Goal: Information Seeking & Learning: Learn about a topic

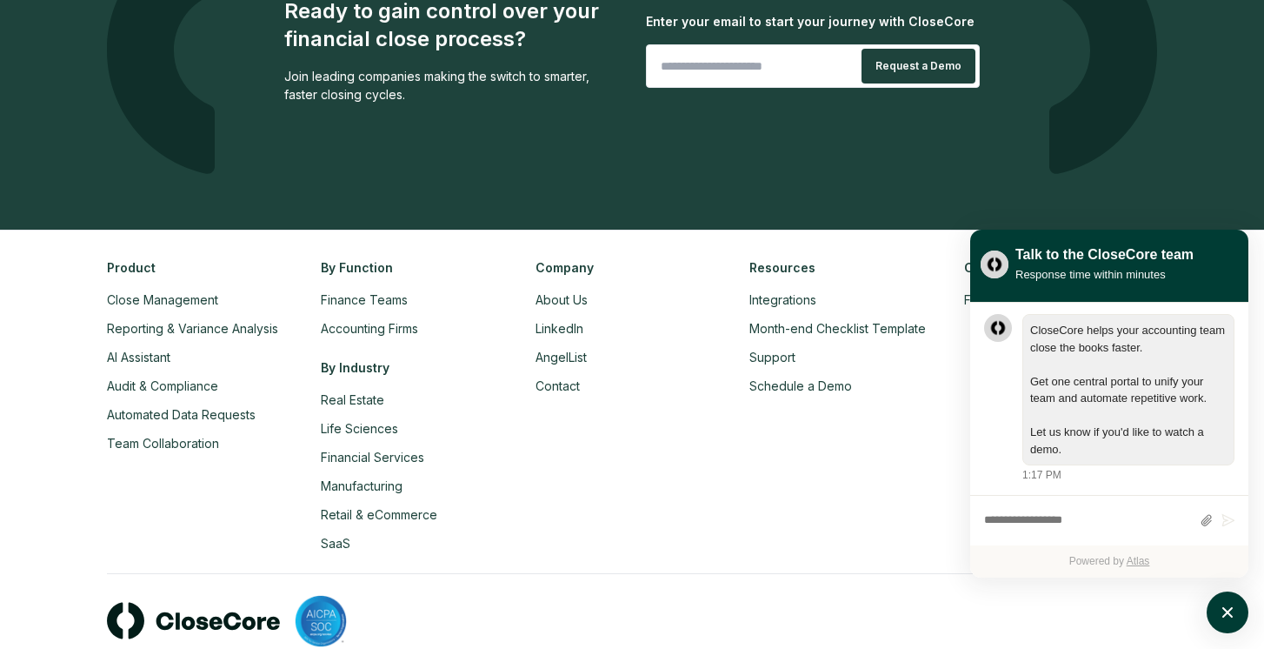
scroll to position [3970, 0]
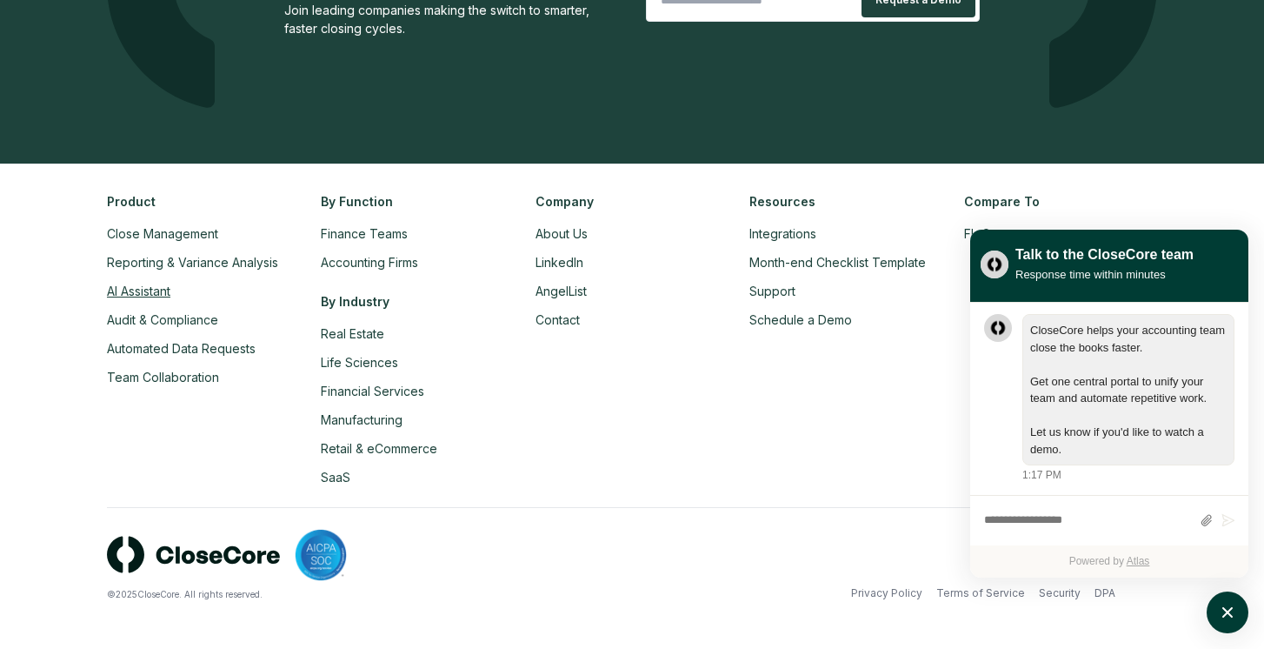
click at [136, 291] on link "AI Assistant" at bounding box center [138, 291] width 63 height 15
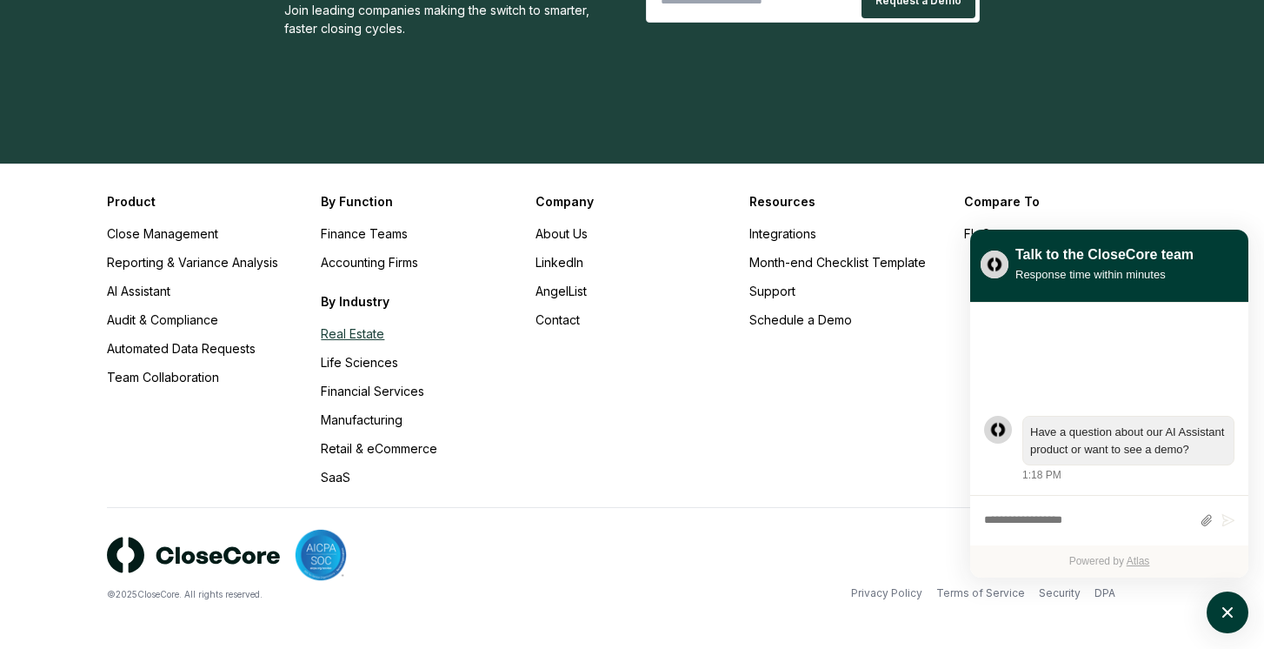
scroll to position [2832, 0]
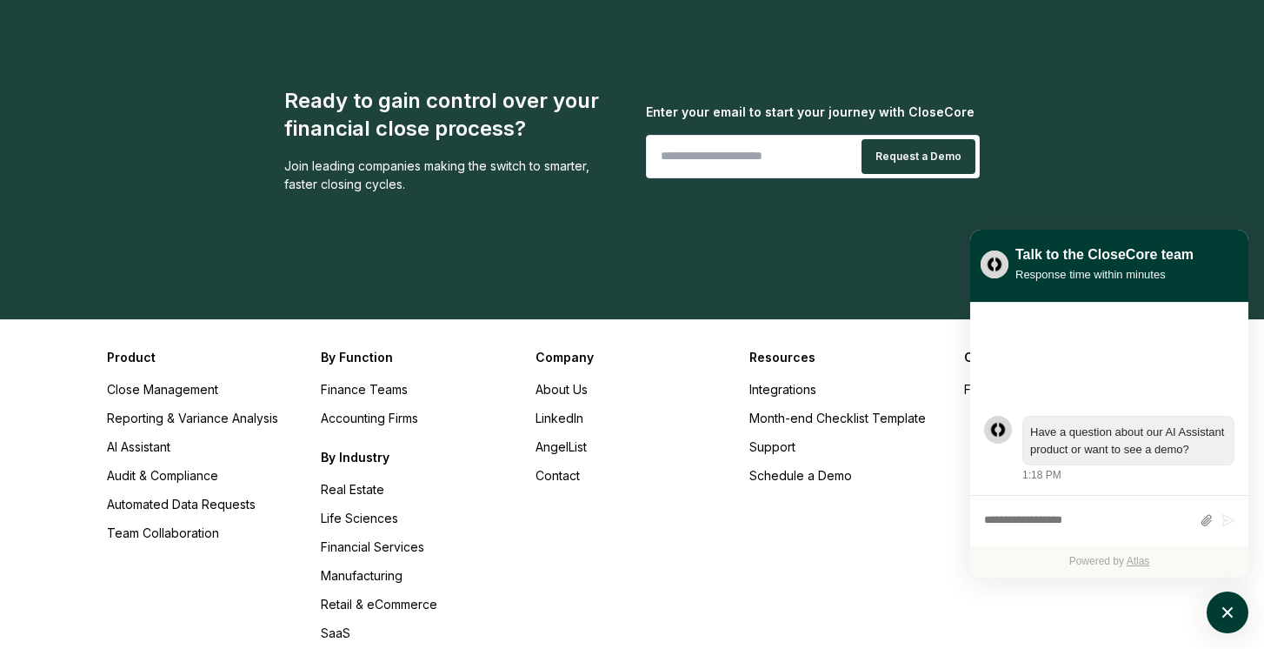
click at [1108, 348] on h3 "Compare To" at bounding box center [1060, 357] width 193 height 18
click at [966, 382] on link "FloQast" at bounding box center [985, 389] width 43 height 15
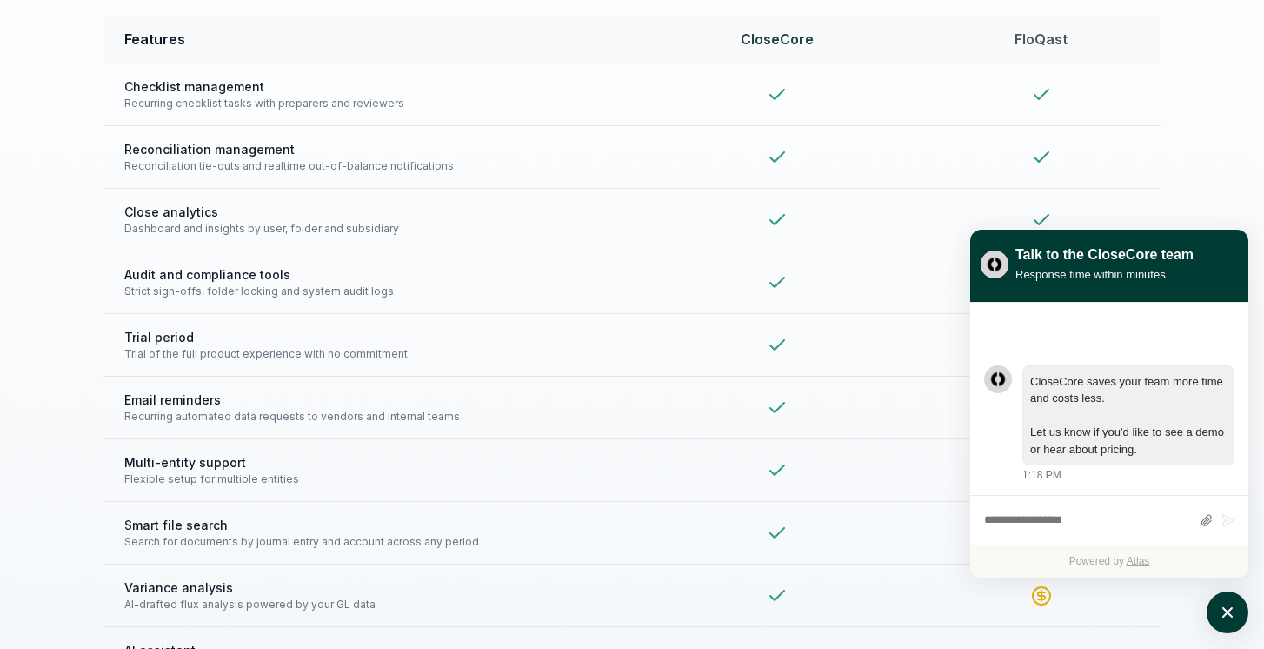
scroll to position [3725, 0]
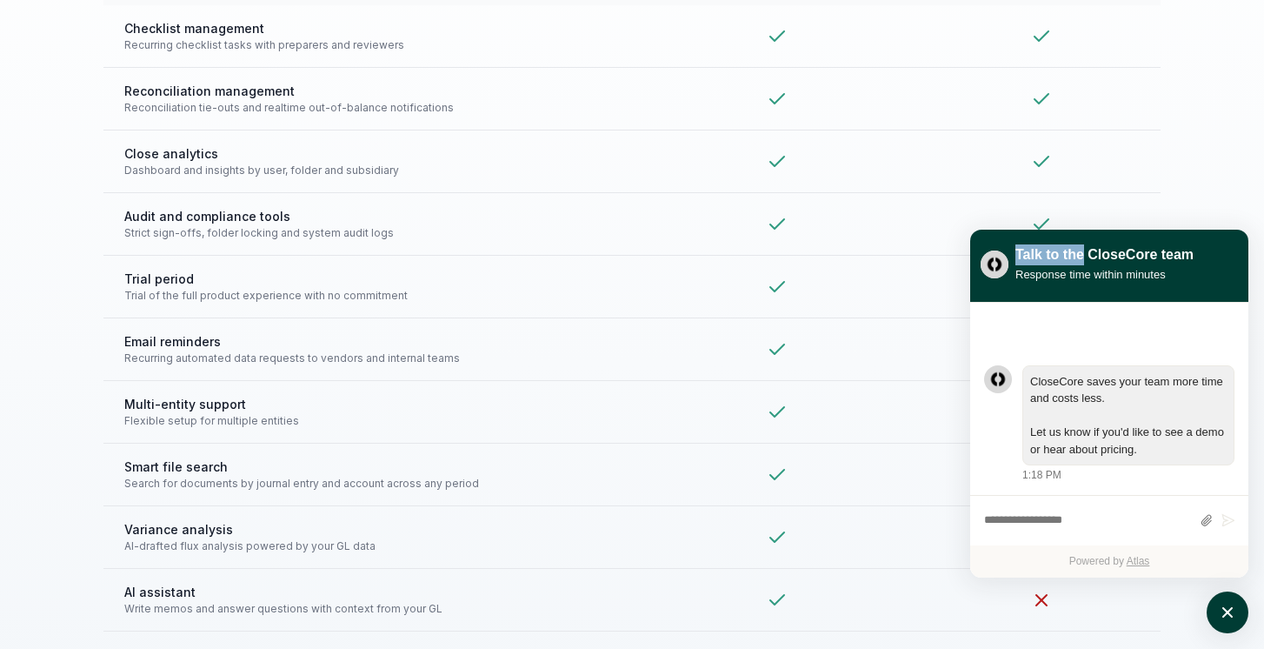
click at [1082, 244] on div "Talk to the CloseCore team" at bounding box center [1105, 254] width 178 height 21
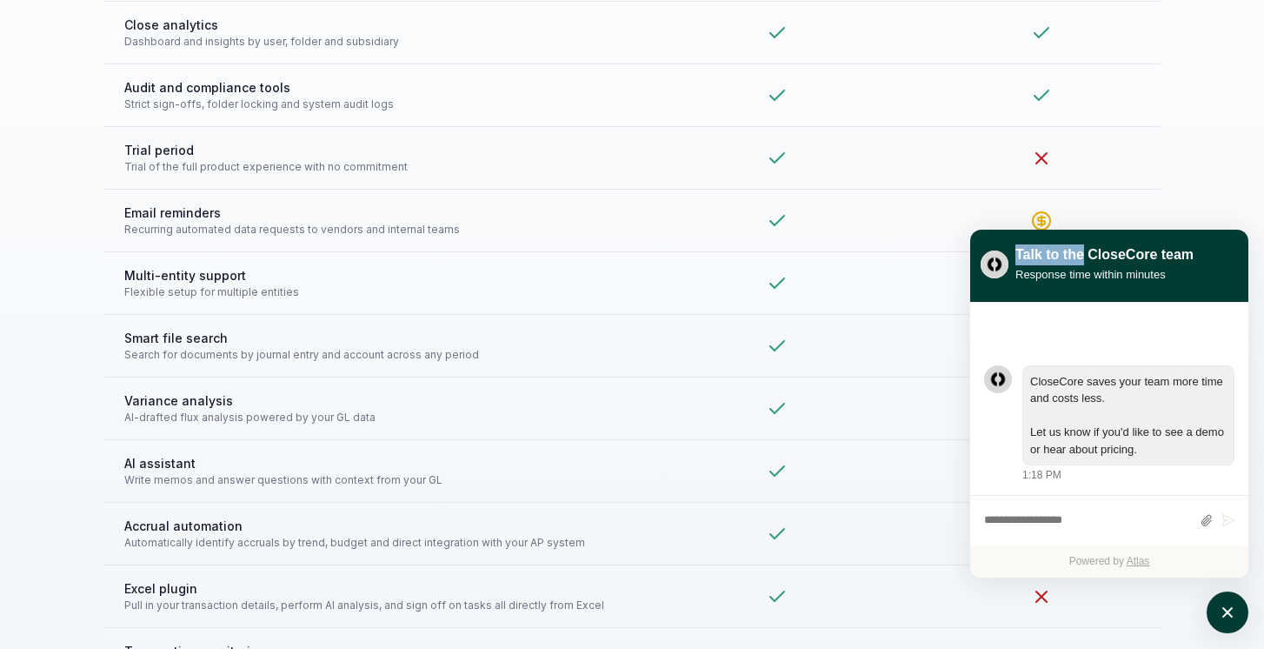
scroll to position [3896, 0]
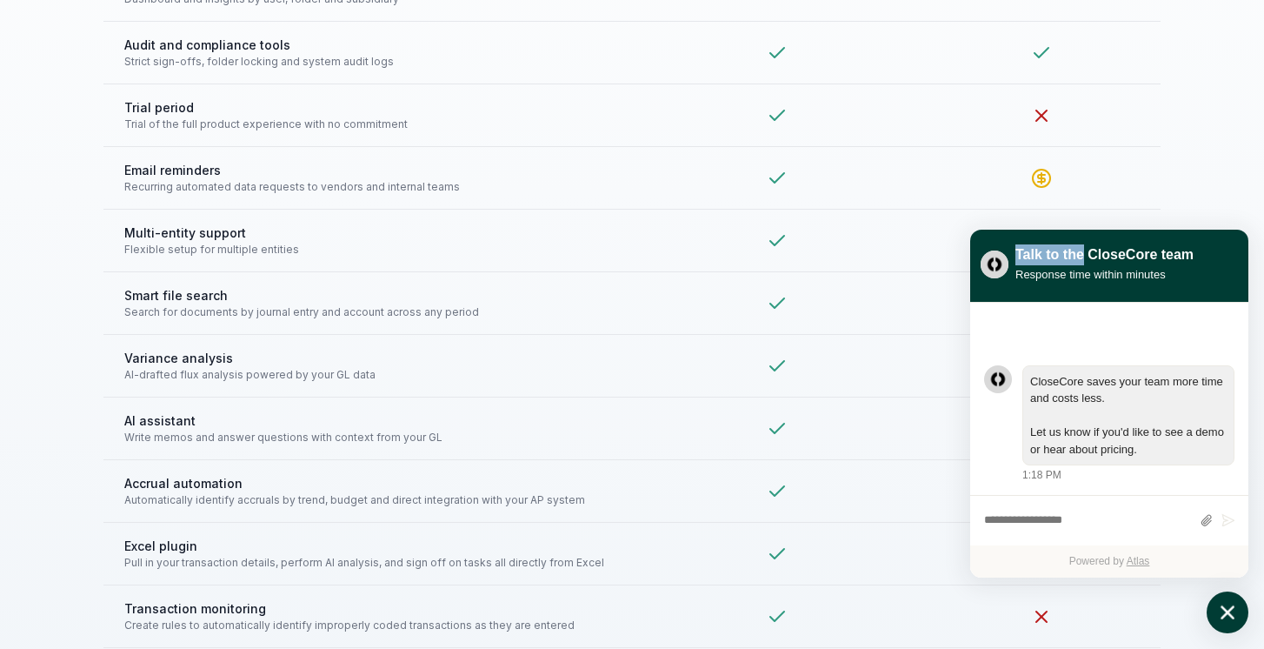
click at [1216, 599] on button "atlas-launcher" at bounding box center [1228, 612] width 42 height 42
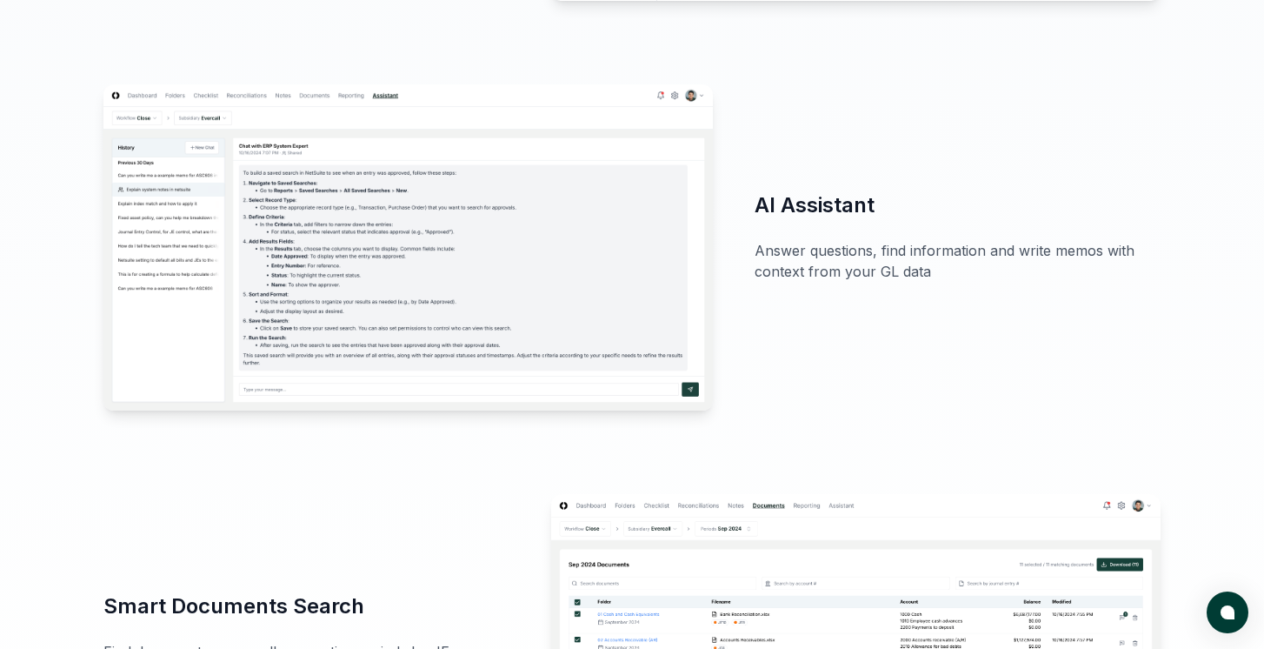
scroll to position [2661, 0]
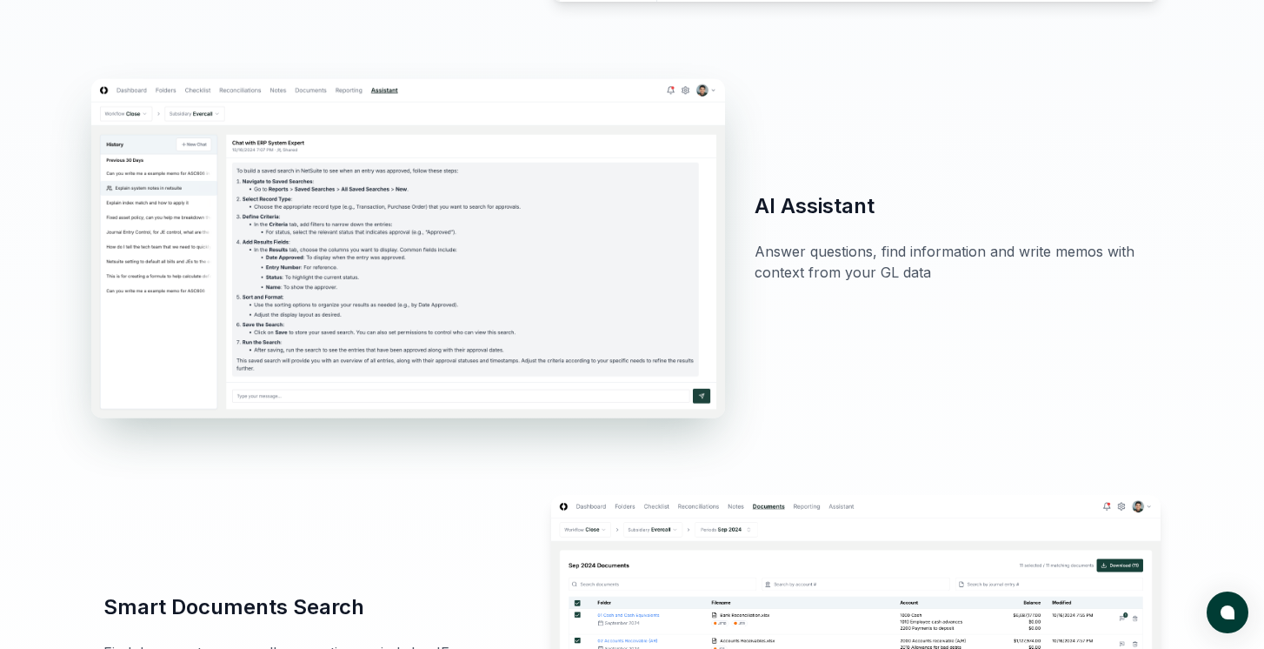
click at [604, 258] on img at bounding box center [408, 247] width 634 height 339
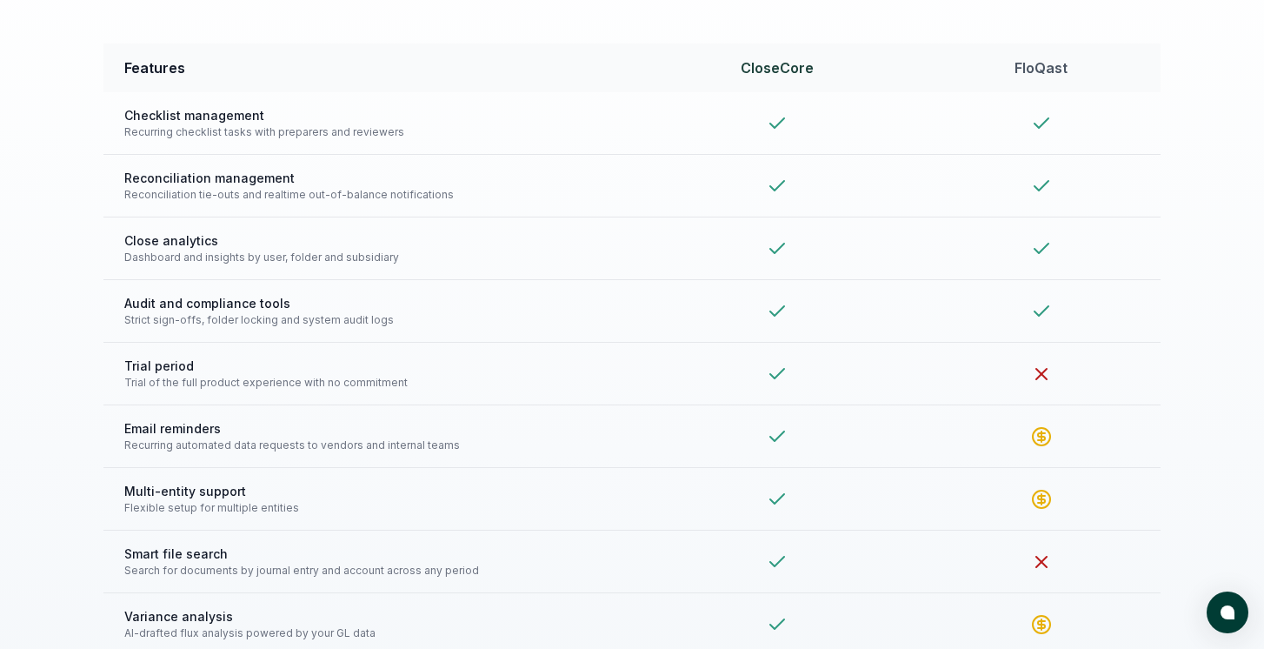
scroll to position [3806, 0]
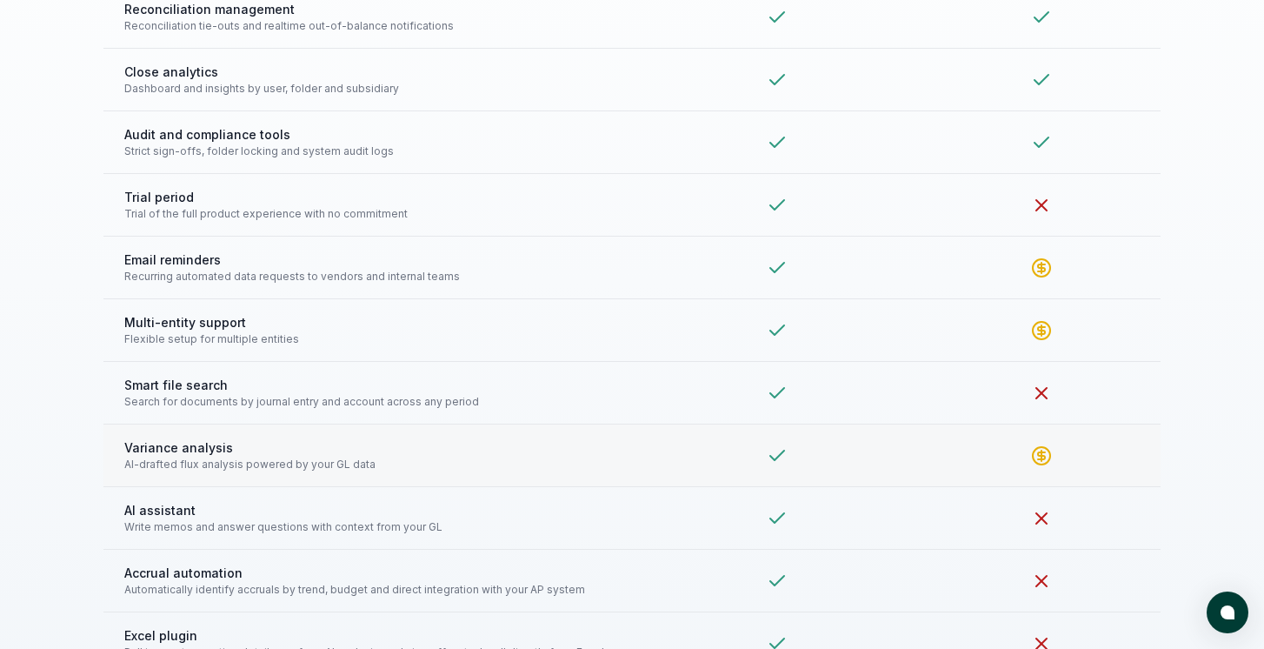
click at [1039, 457] on icon at bounding box center [1041, 455] width 21 height 21
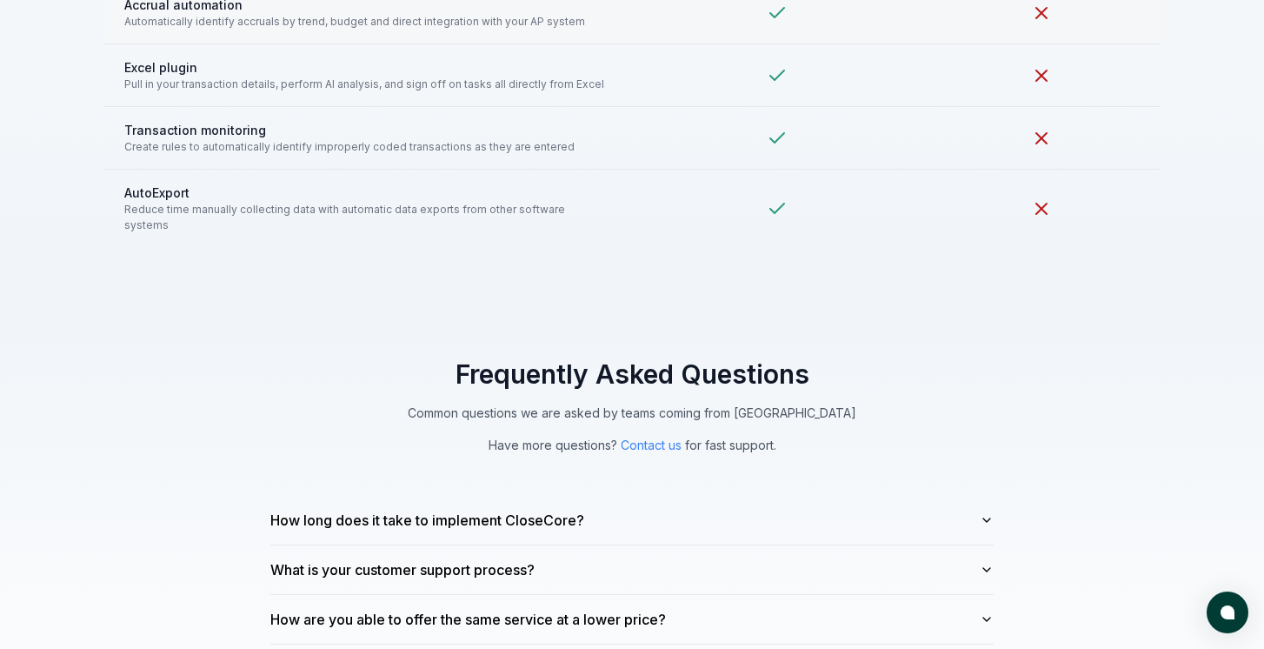
scroll to position [4397, 0]
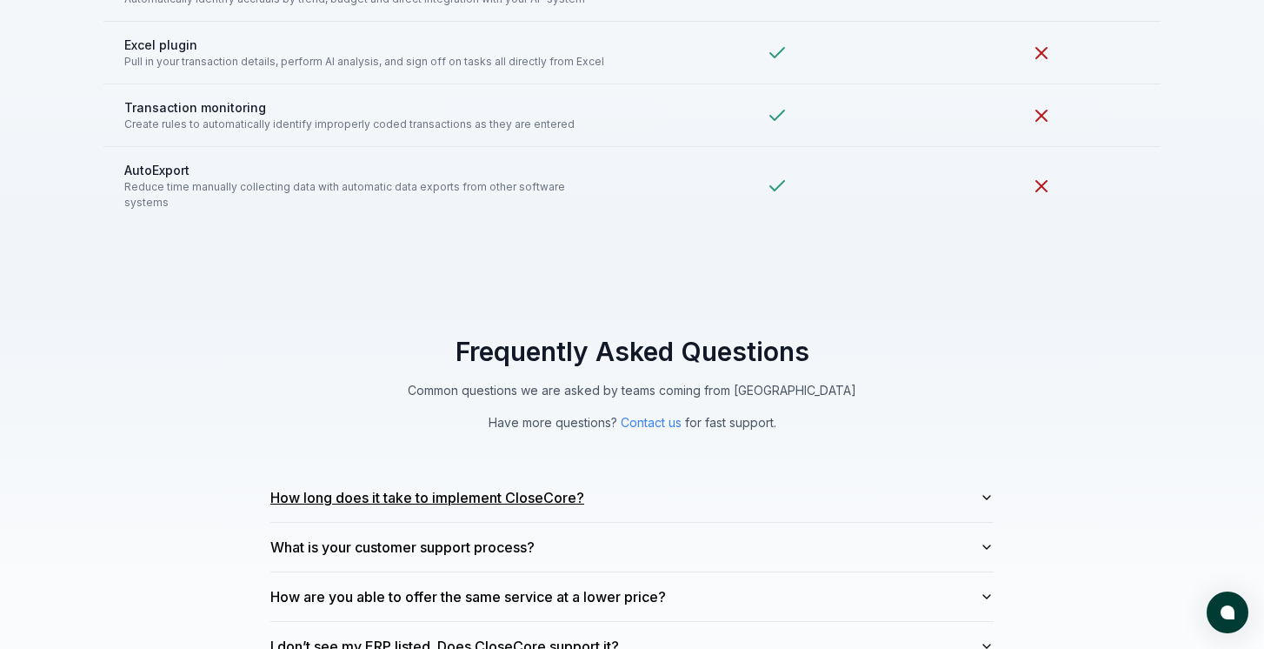
click at [982, 474] on button "How long does it take to implement CloseCore?" at bounding box center [632, 497] width 724 height 49
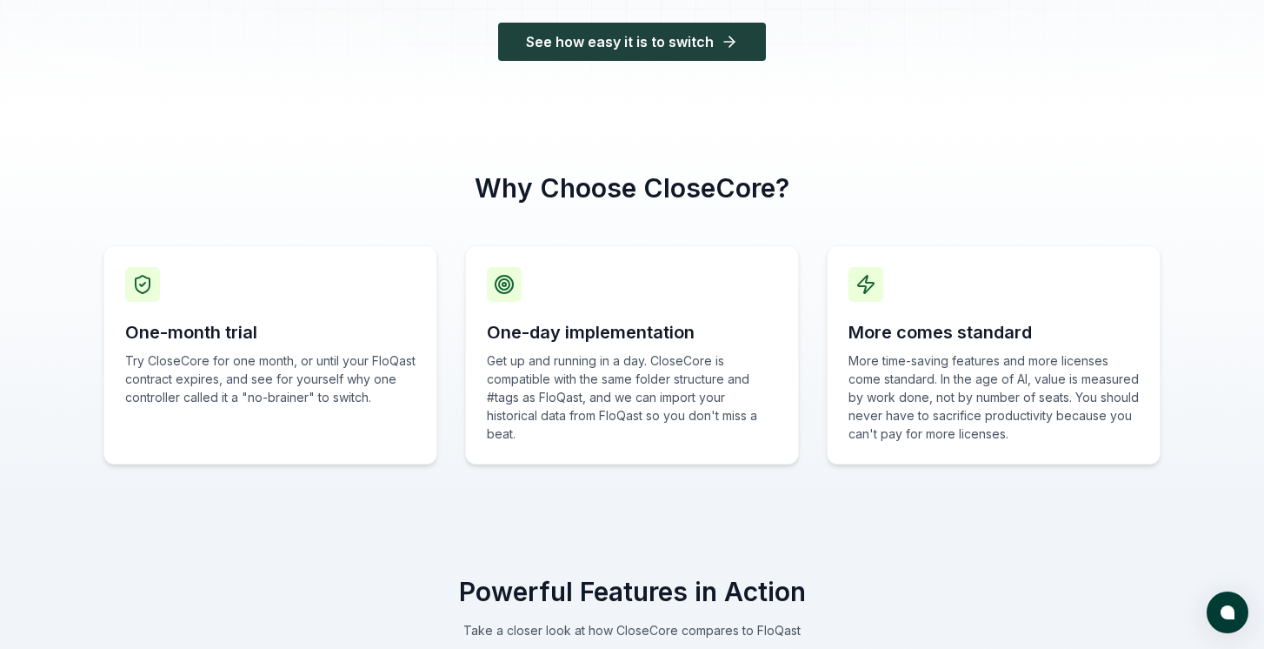
scroll to position [0, 0]
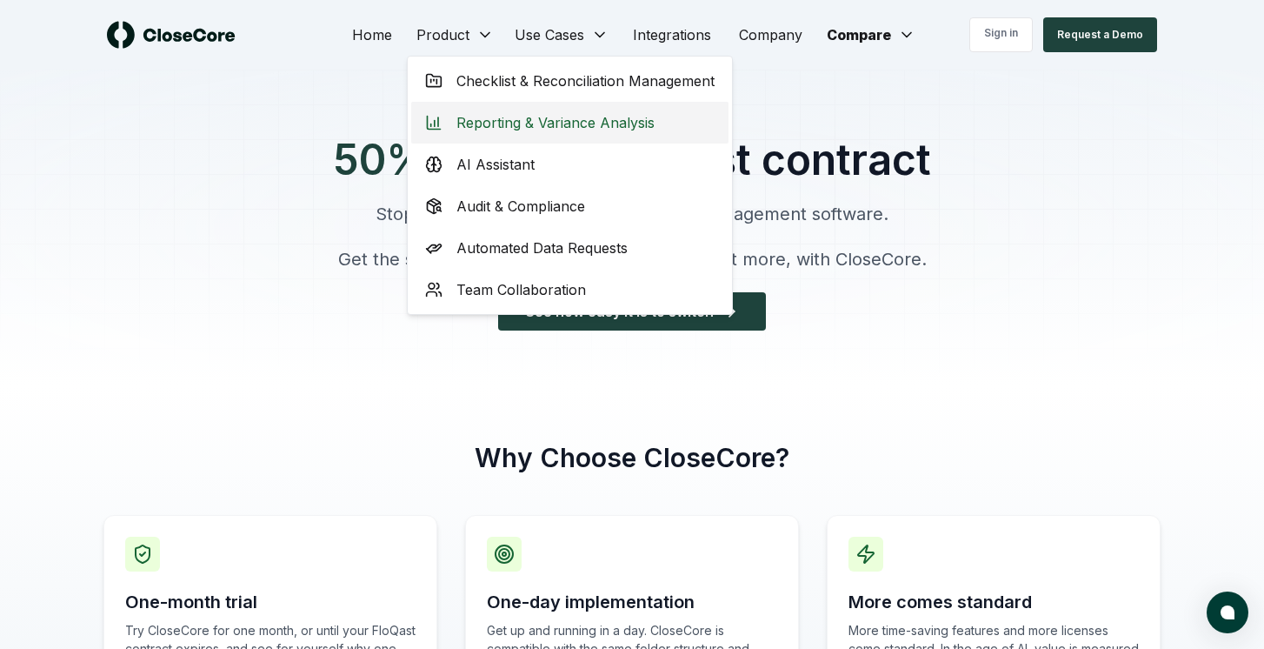
click at [513, 123] on span "Reporting & Variance Analysis" at bounding box center [556, 122] width 198 height 21
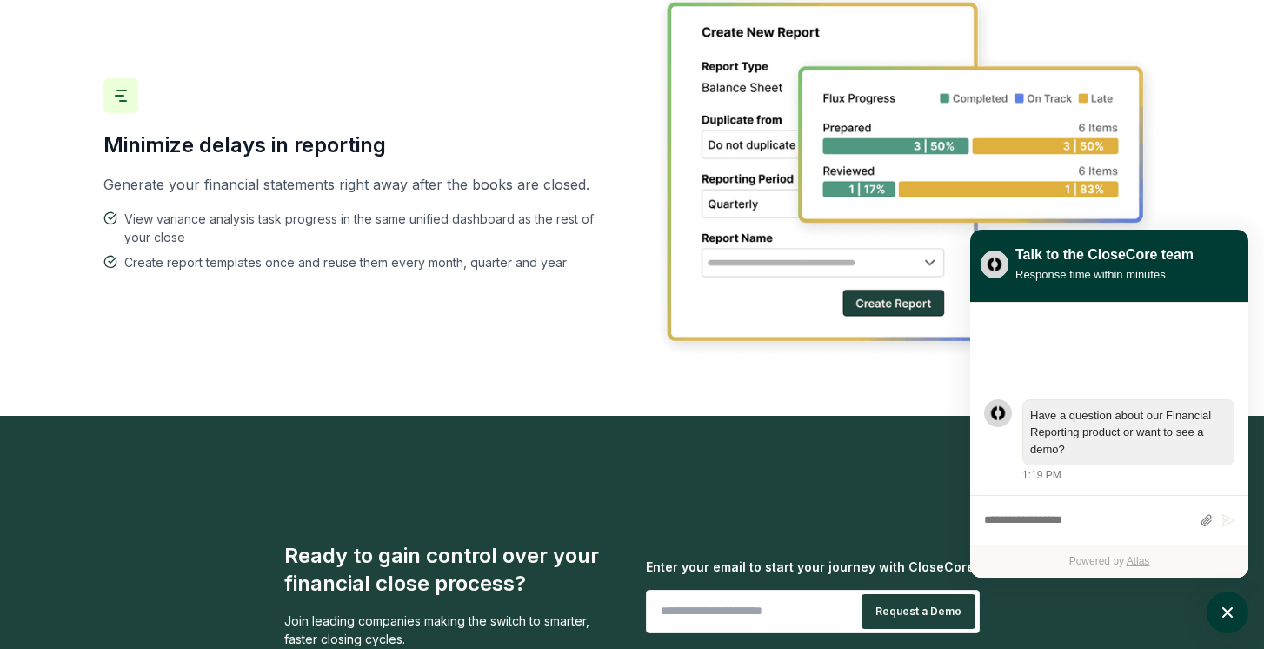
scroll to position [2789, 0]
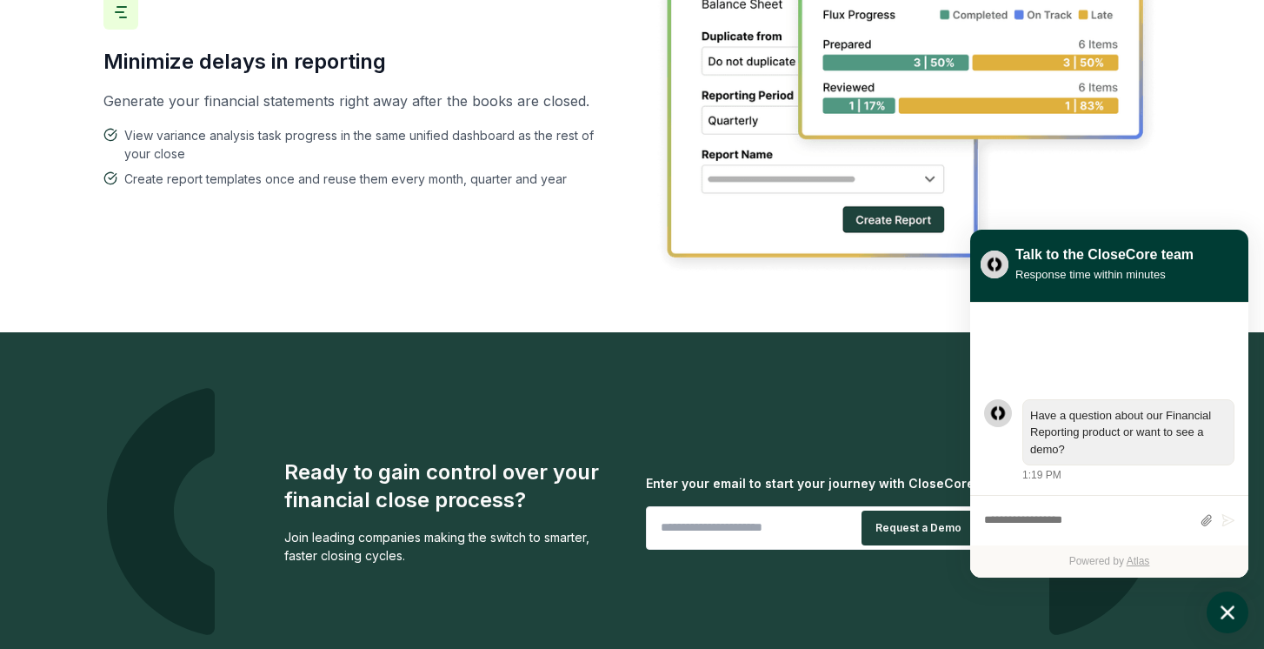
click at [1240, 606] on button "atlas-launcher" at bounding box center [1228, 612] width 42 height 42
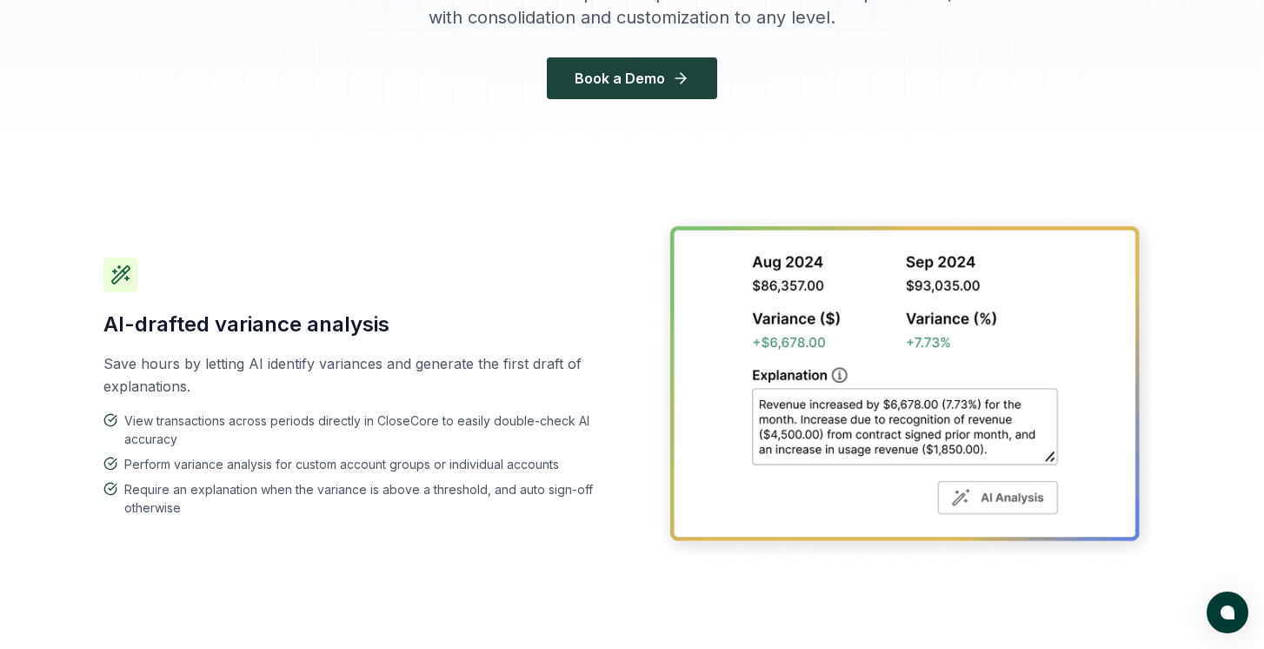
scroll to position [0, 0]
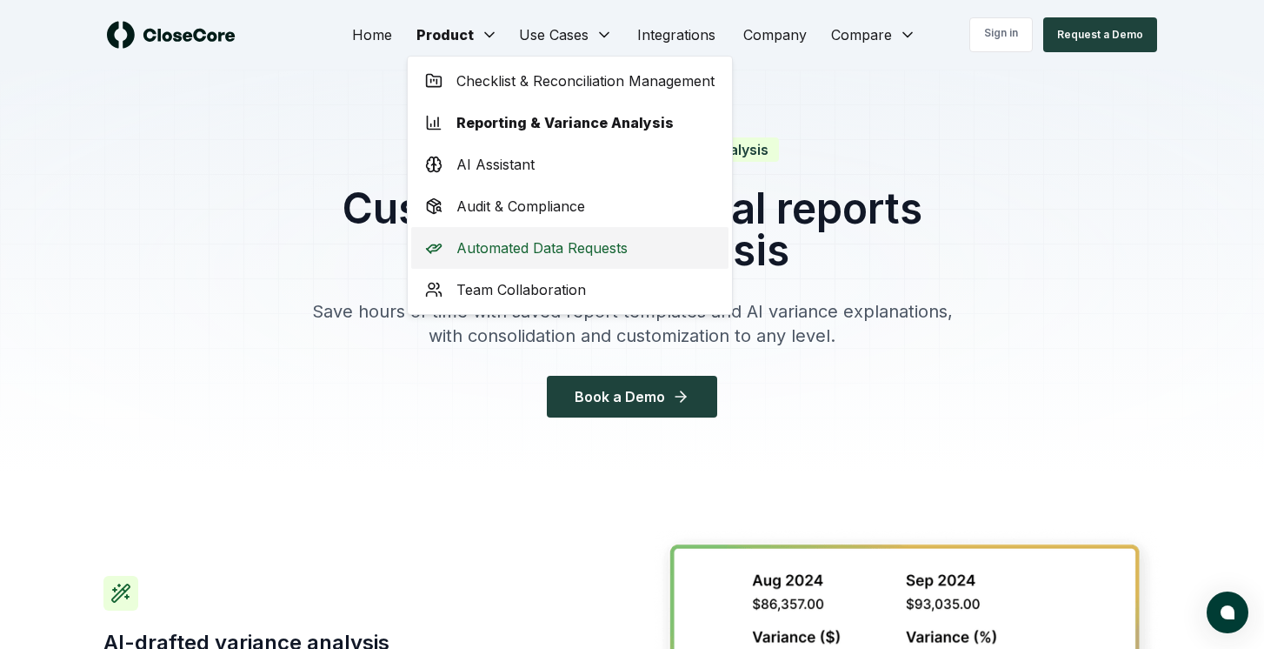
click at [534, 247] on span "Automated Data Requests" at bounding box center [542, 247] width 171 height 21
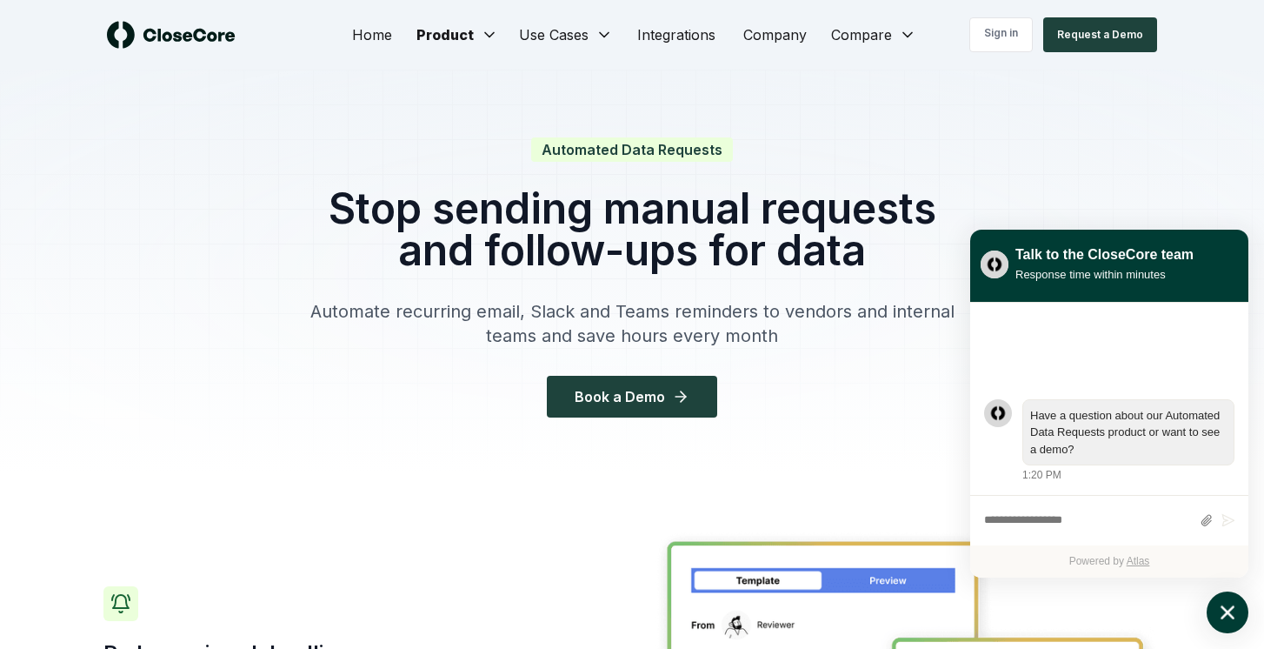
click at [1232, 623] on button "atlas-launcher" at bounding box center [1228, 612] width 42 height 42
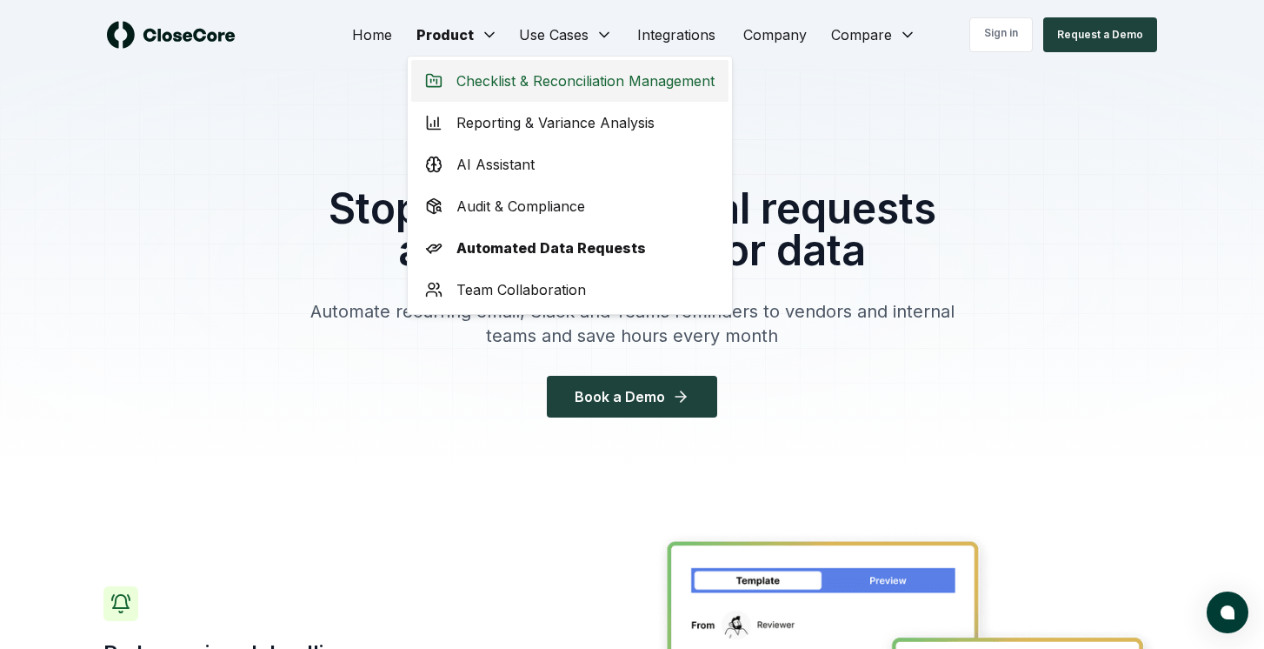
click at [502, 97] on div "Checklist & Reconciliation Management" at bounding box center [569, 81] width 317 height 42
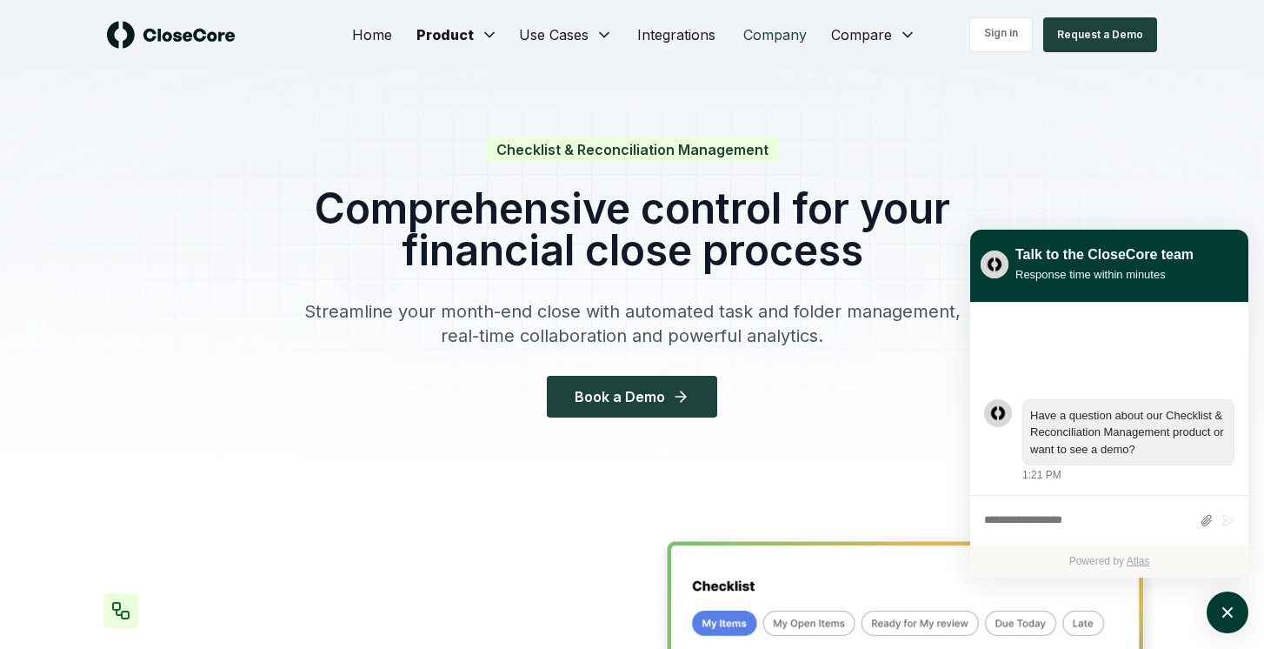
click at [756, 23] on link "Company" at bounding box center [775, 34] width 91 height 35
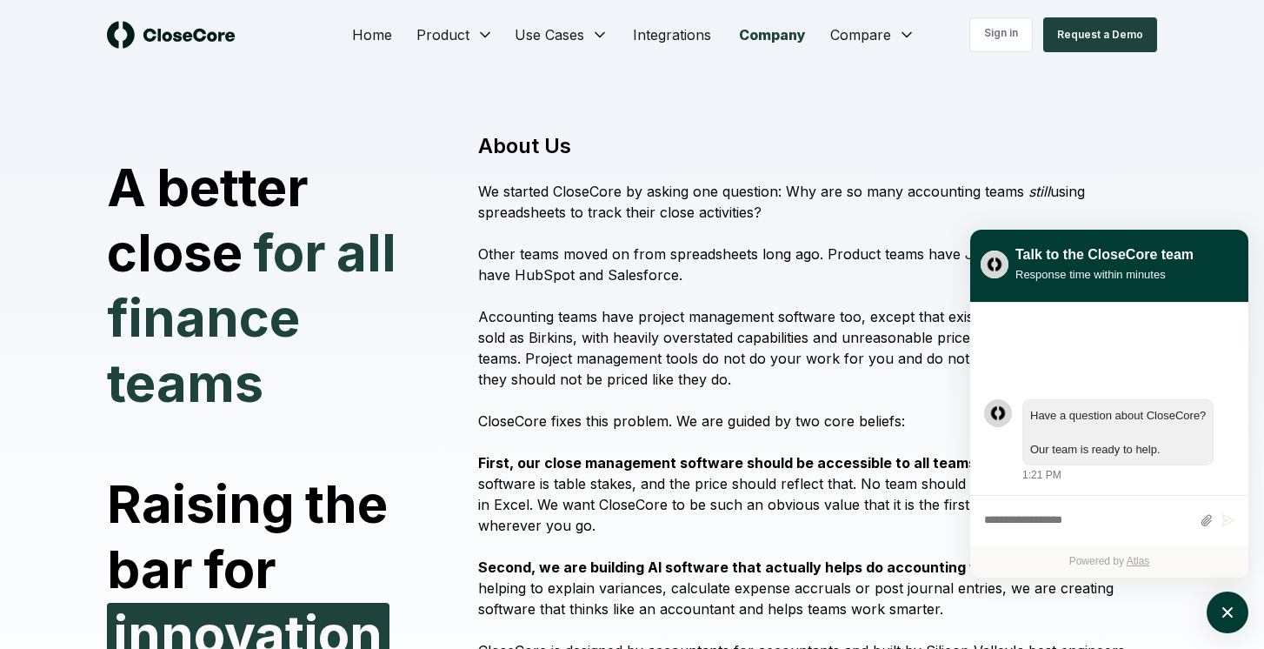
click at [998, 237] on div "Talk to the CloseCore team Response time within minutes" at bounding box center [1110, 266] width 278 height 73
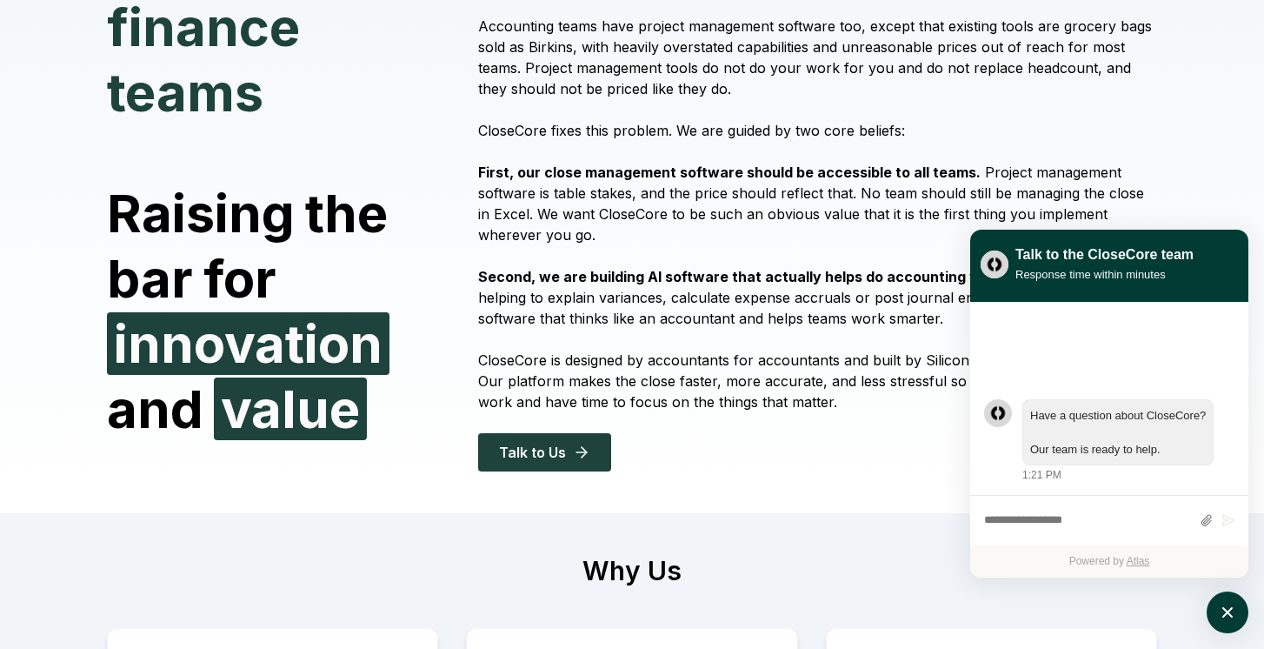
scroll to position [316, 0]
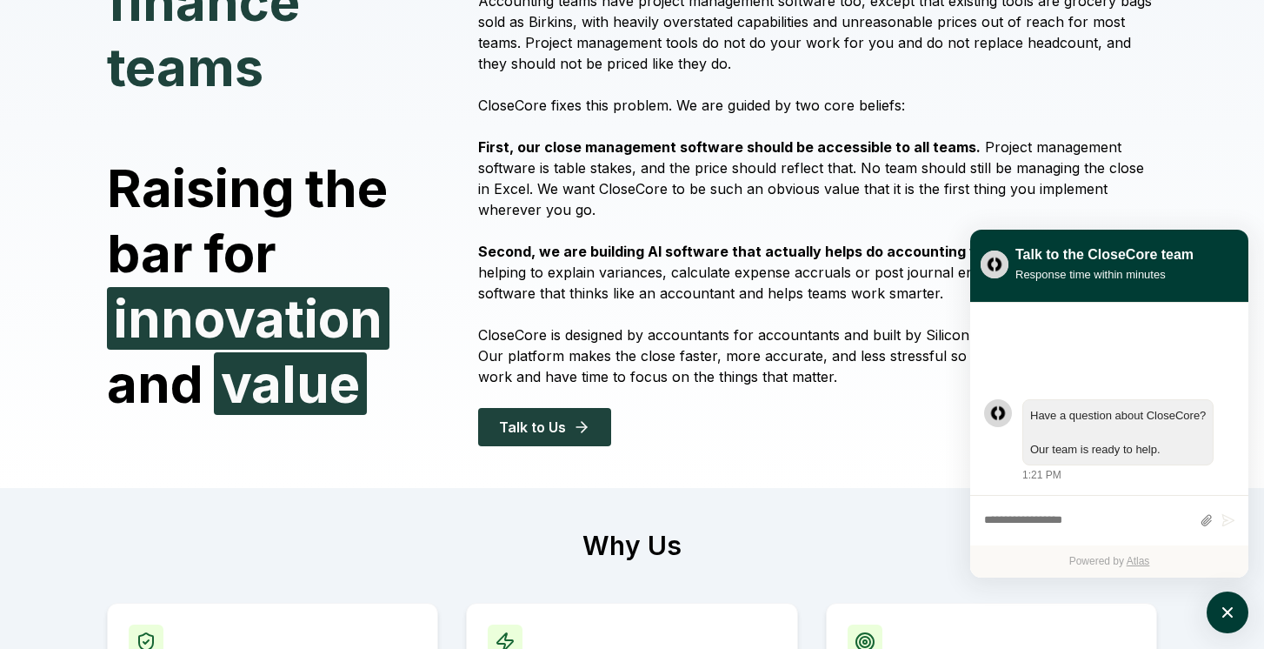
click at [1067, 204] on p "First, our close management software should be accessible to all teams. Project…" at bounding box center [817, 178] width 679 height 83
click at [1229, 601] on icon "atlas-launcher" at bounding box center [1228, 612] width 25 height 25
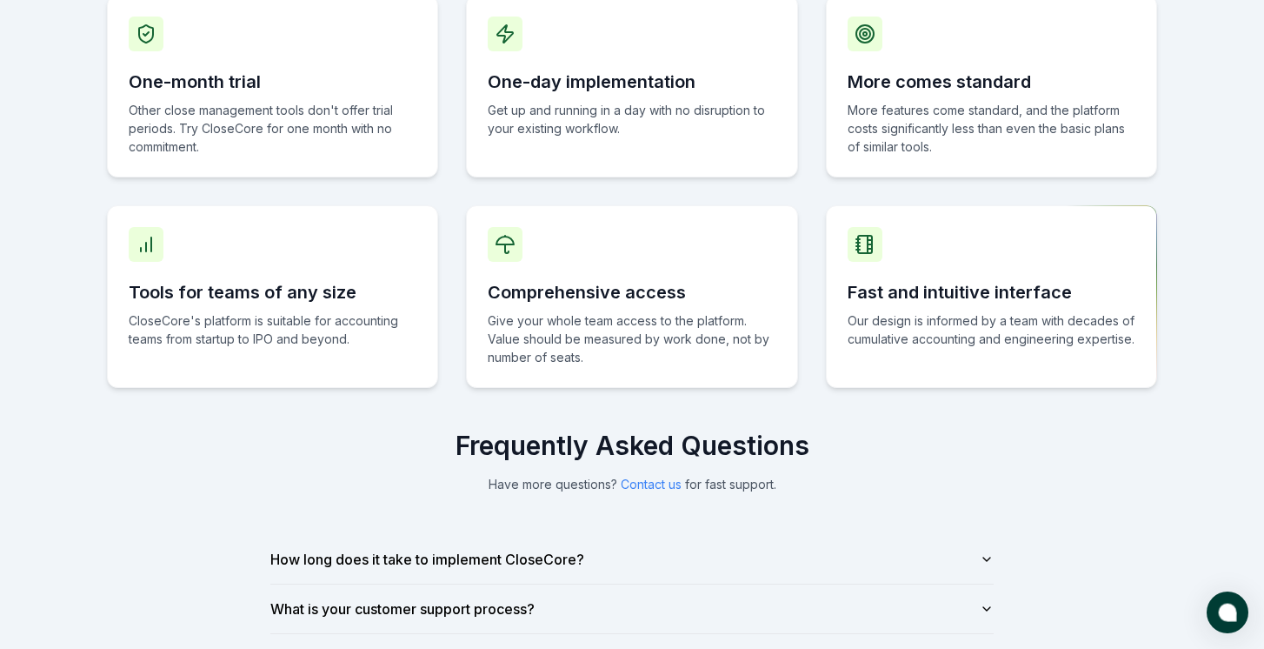
scroll to position [1222, 0]
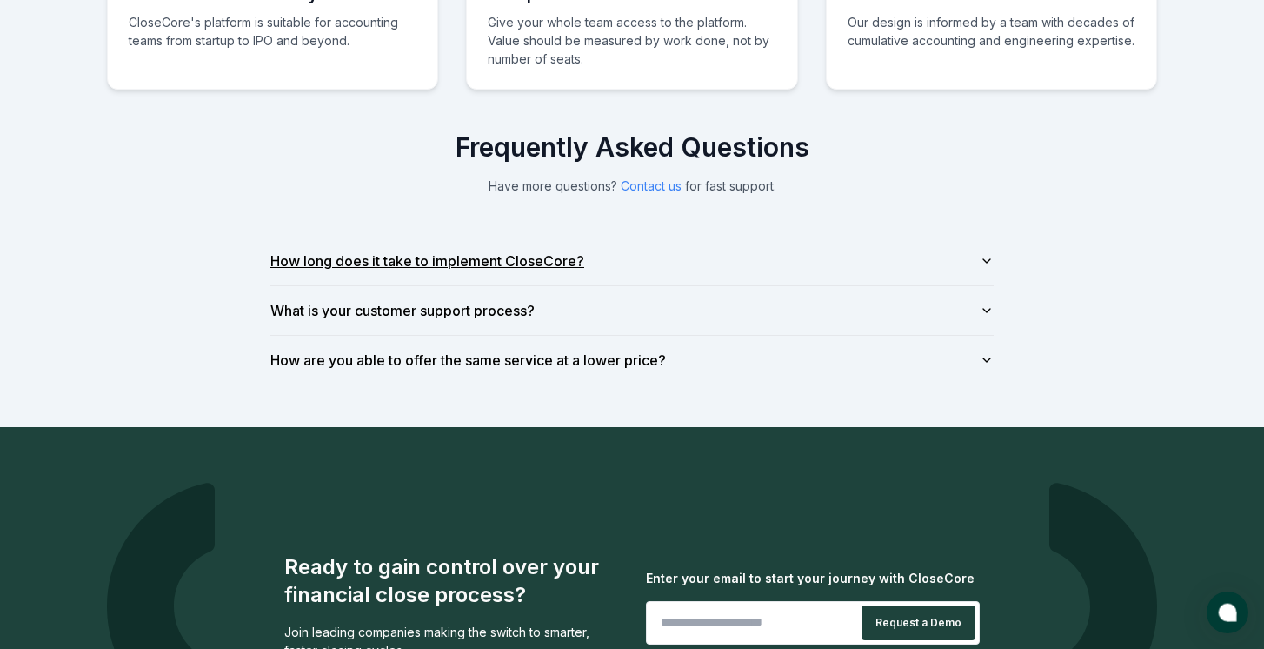
click at [939, 257] on button "How long does it take to implement CloseCore?" at bounding box center [632, 261] width 724 height 49
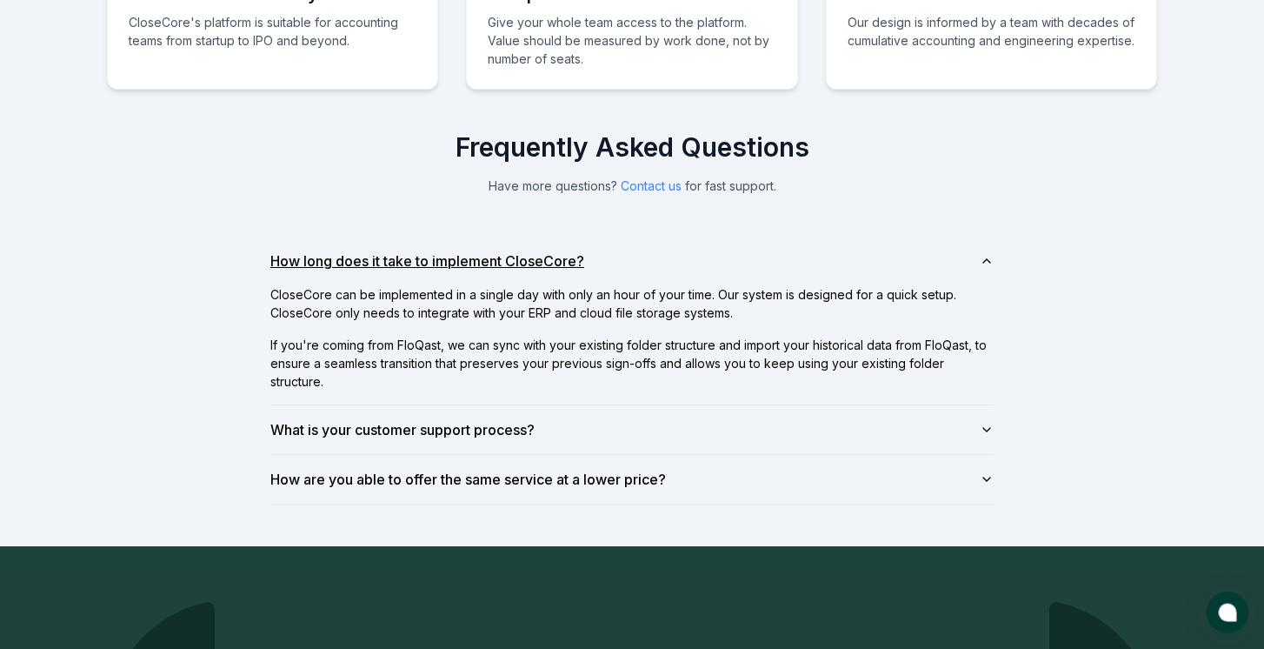
click at [939, 257] on button "How long does it take to implement CloseCore?" at bounding box center [632, 261] width 724 height 49
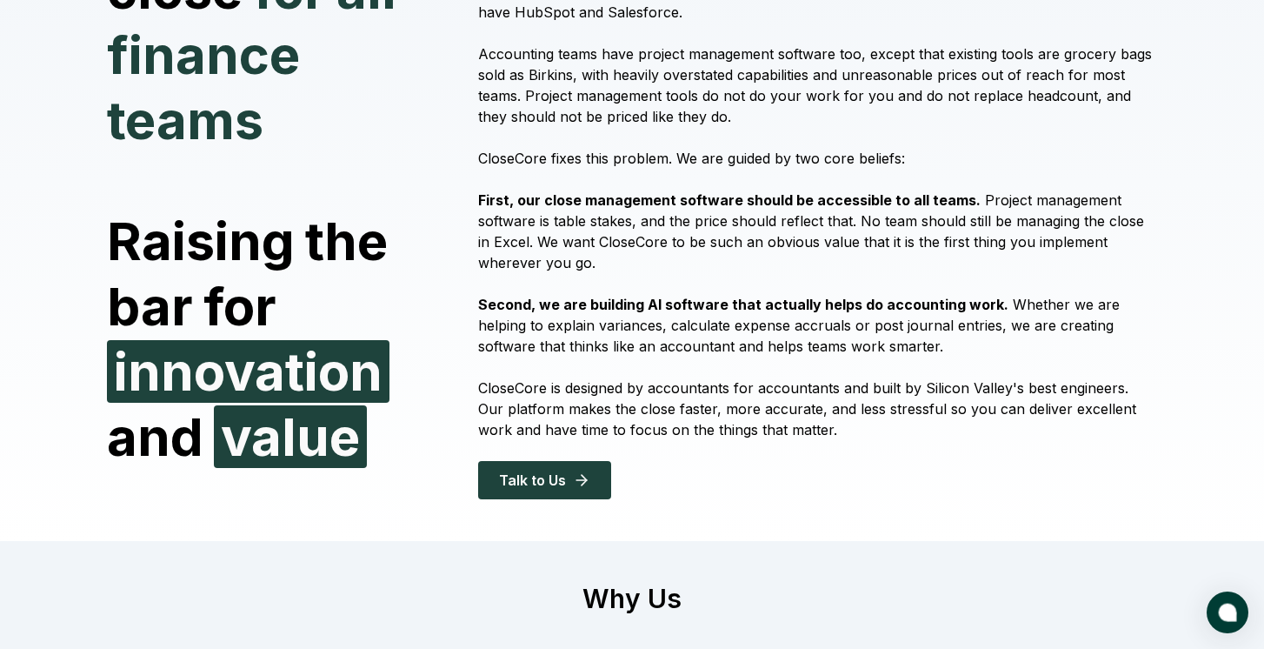
scroll to position [0, 0]
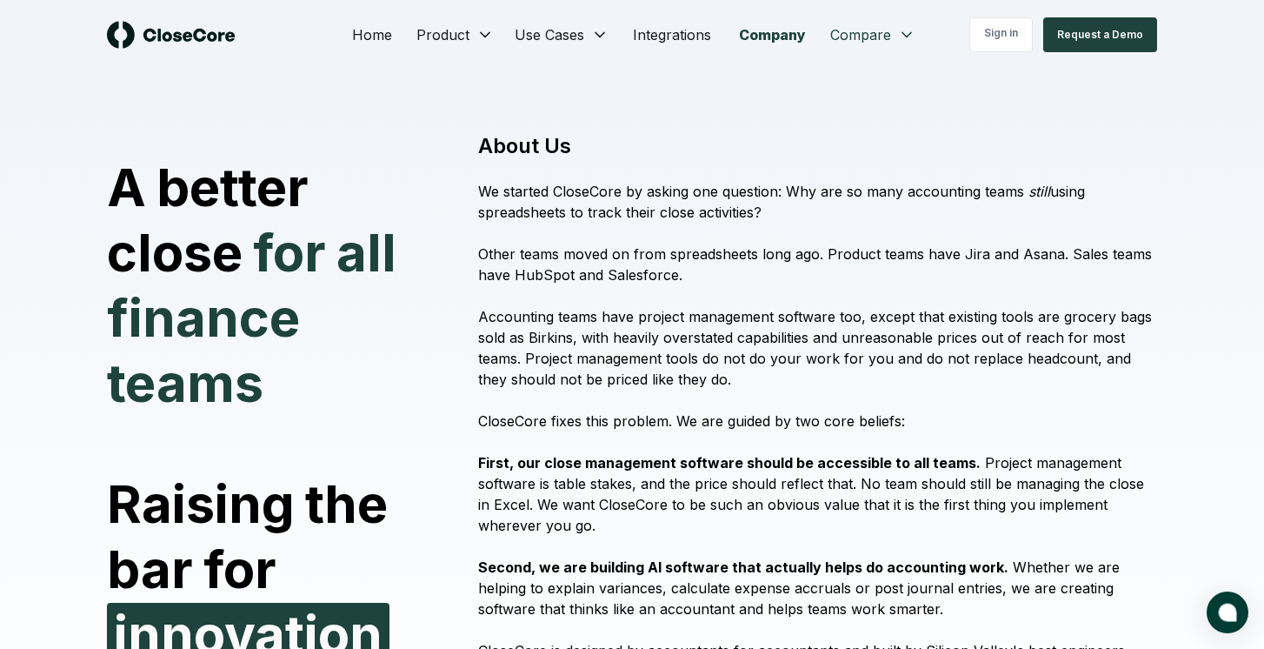
click at [670, 29] on link "Integrations" at bounding box center [672, 34] width 106 height 35
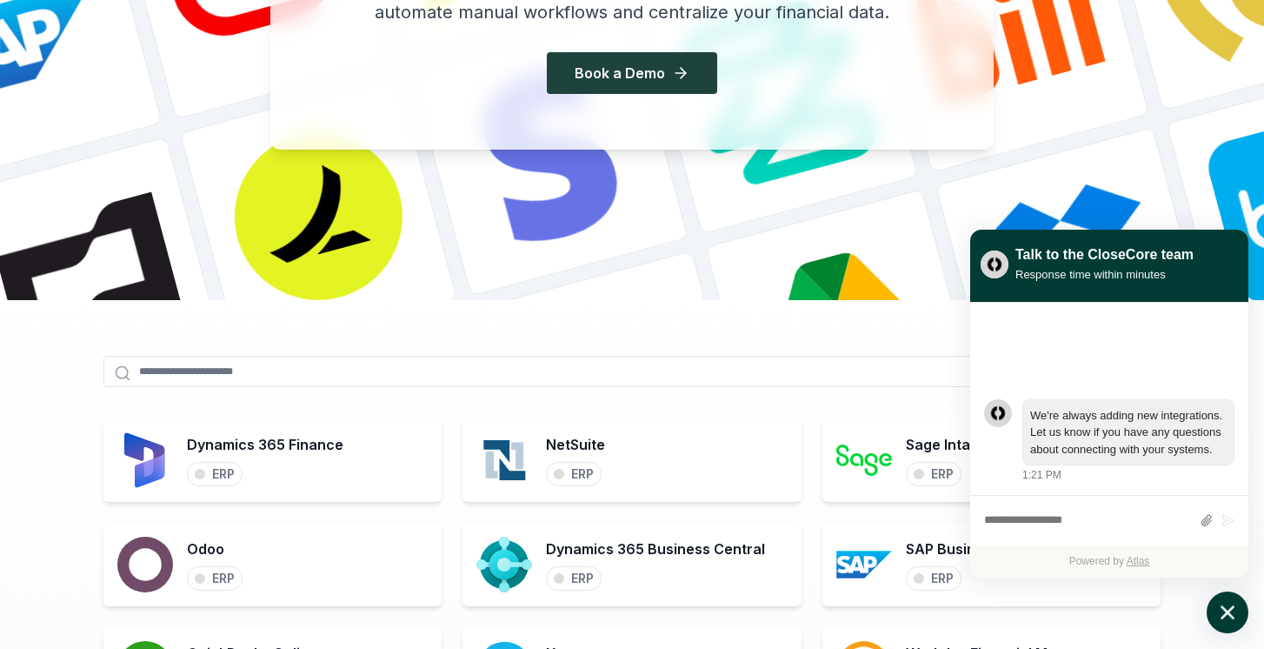
scroll to position [584, 0]
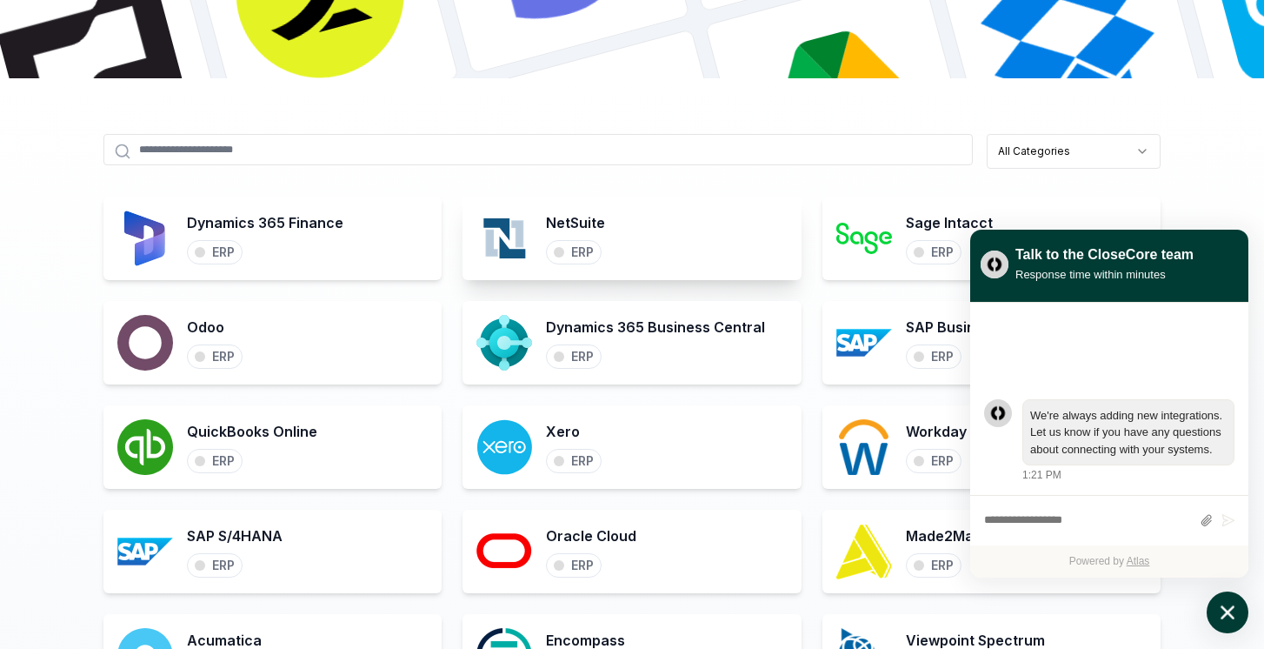
click at [616, 262] on div "NetSuite ERP" at bounding box center [632, 238] width 338 height 83
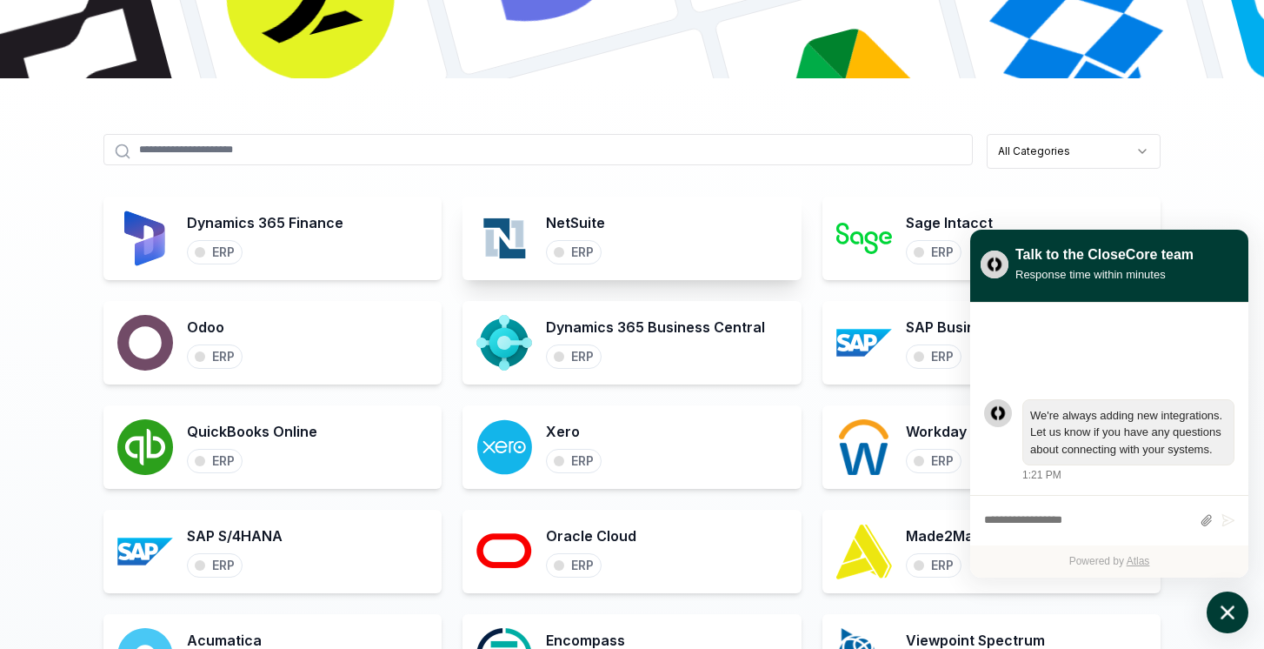
click at [570, 257] on div "ERP" at bounding box center [574, 252] width 56 height 24
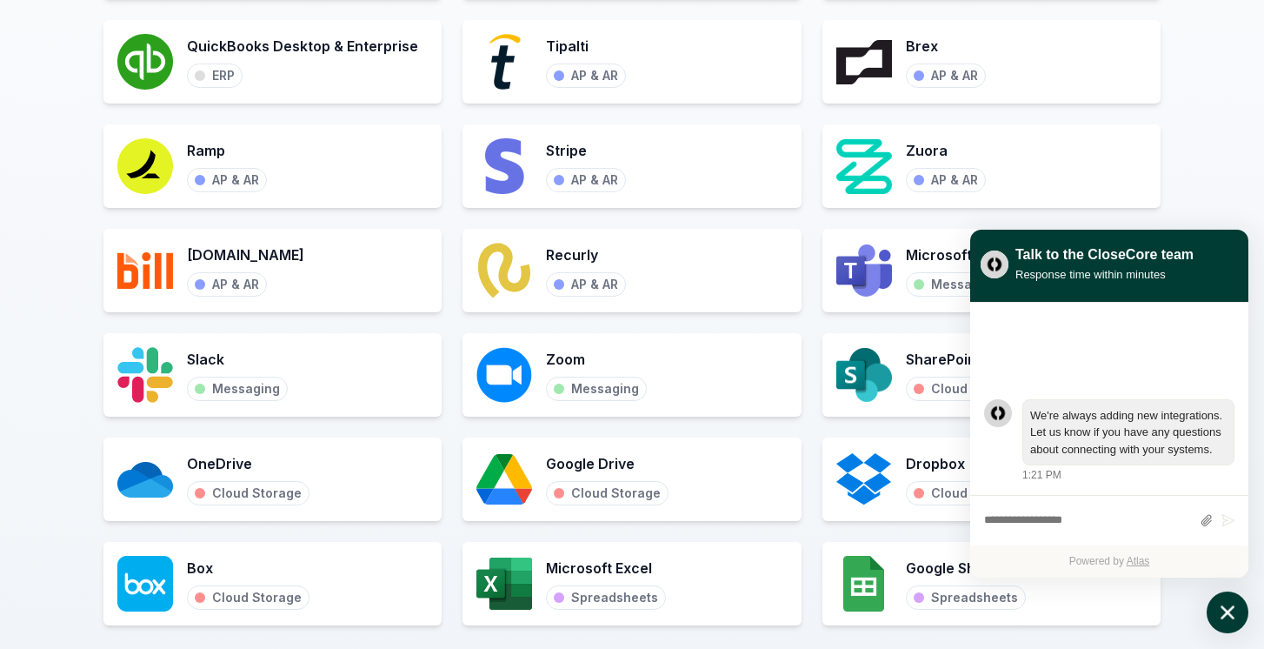
scroll to position [1619, 0]
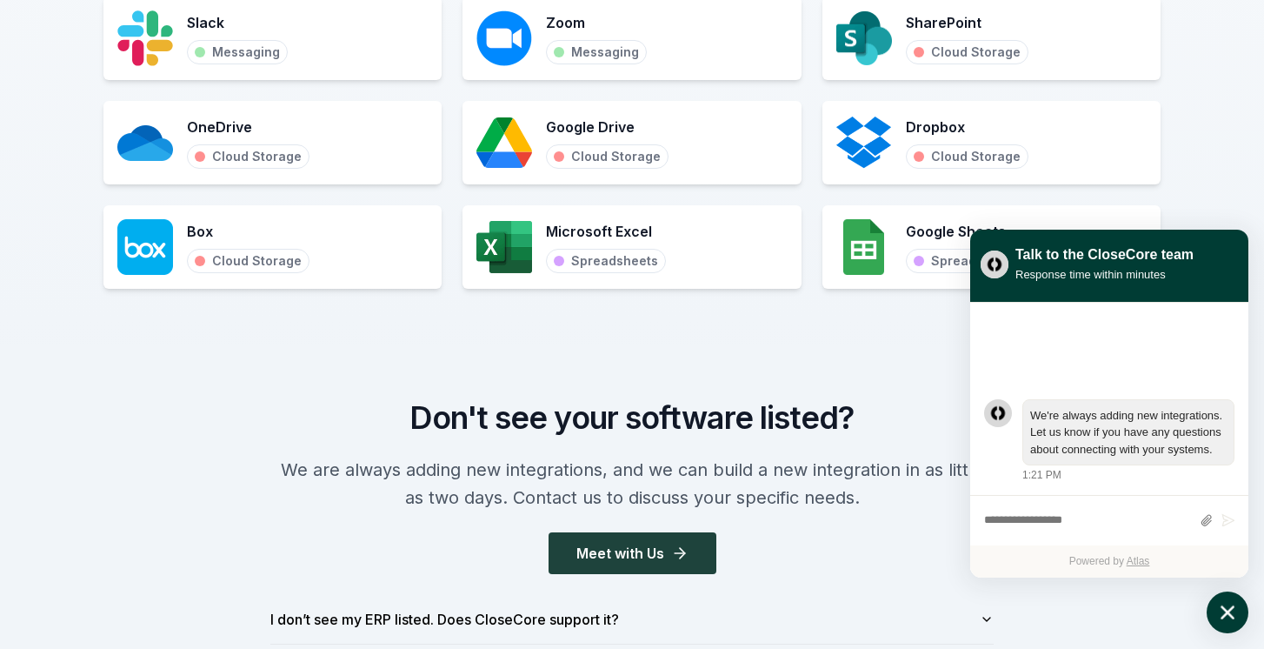
click at [1235, 620] on icon "atlas-launcher" at bounding box center [1228, 612] width 25 height 25
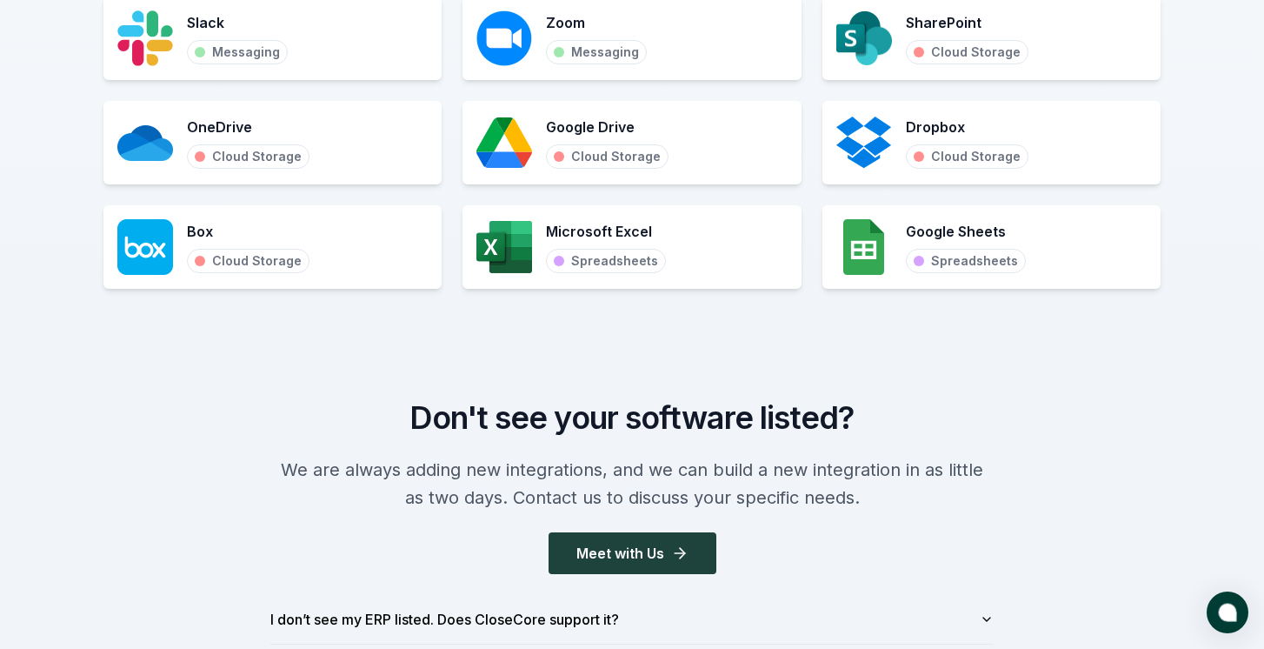
scroll to position [1963, 0]
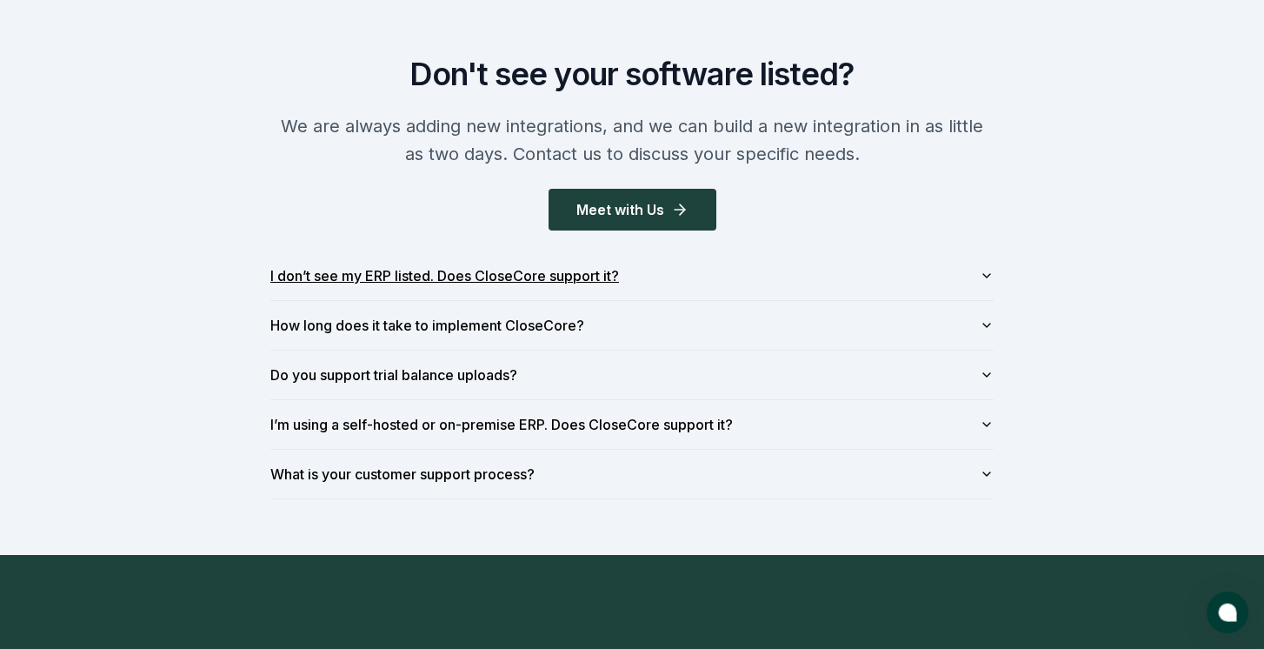
click at [937, 275] on button "I don’t see my ERP listed. Does CloseCore support it?" at bounding box center [632, 275] width 724 height 49
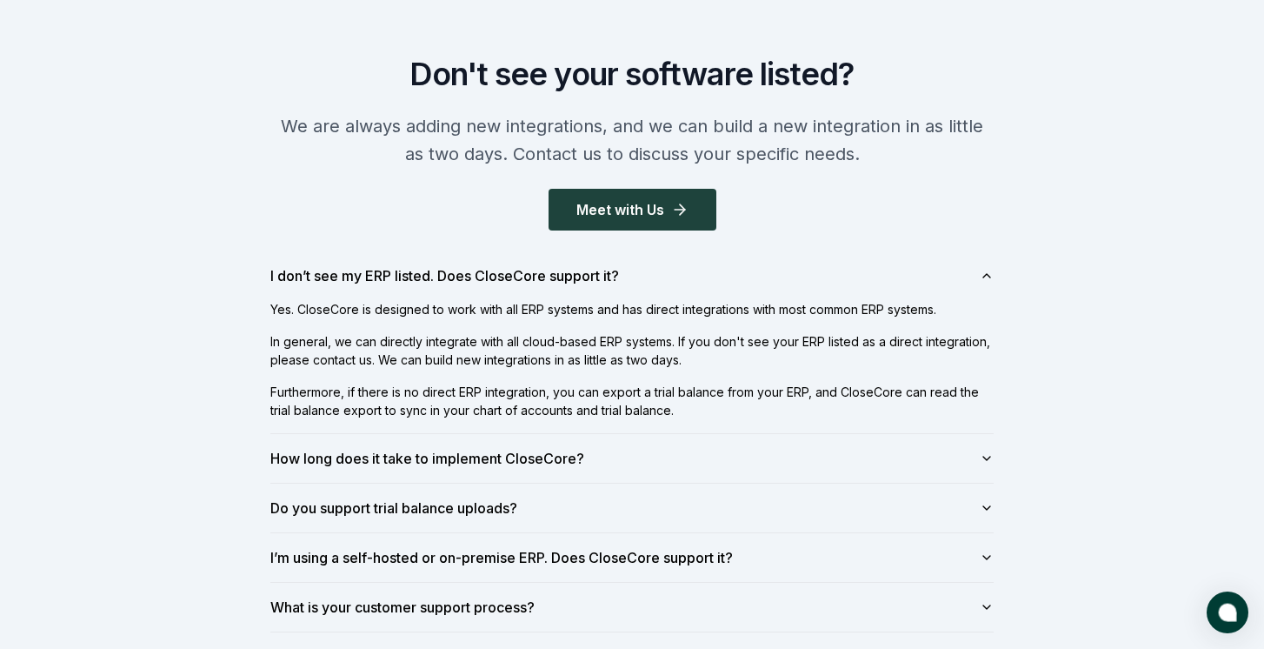
scroll to position [2007, 0]
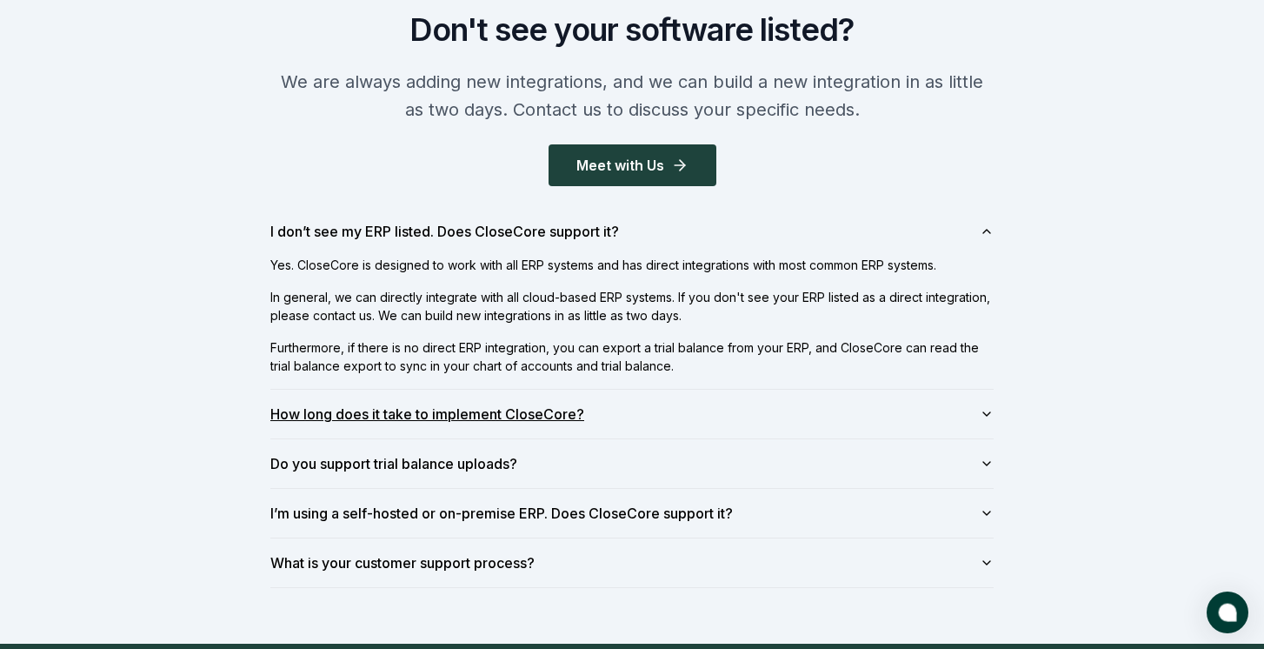
click at [740, 414] on button "How long does it take to implement CloseCore?" at bounding box center [632, 414] width 724 height 49
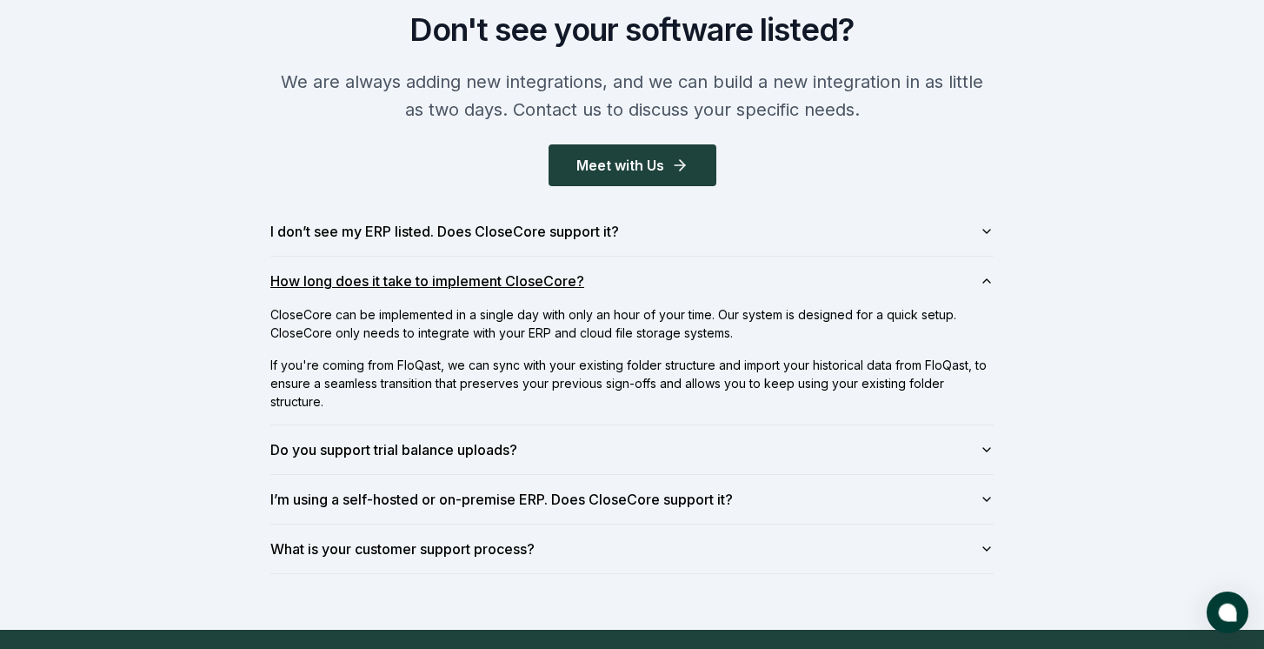
click at [784, 269] on button "How long does it take to implement CloseCore?" at bounding box center [632, 281] width 724 height 49
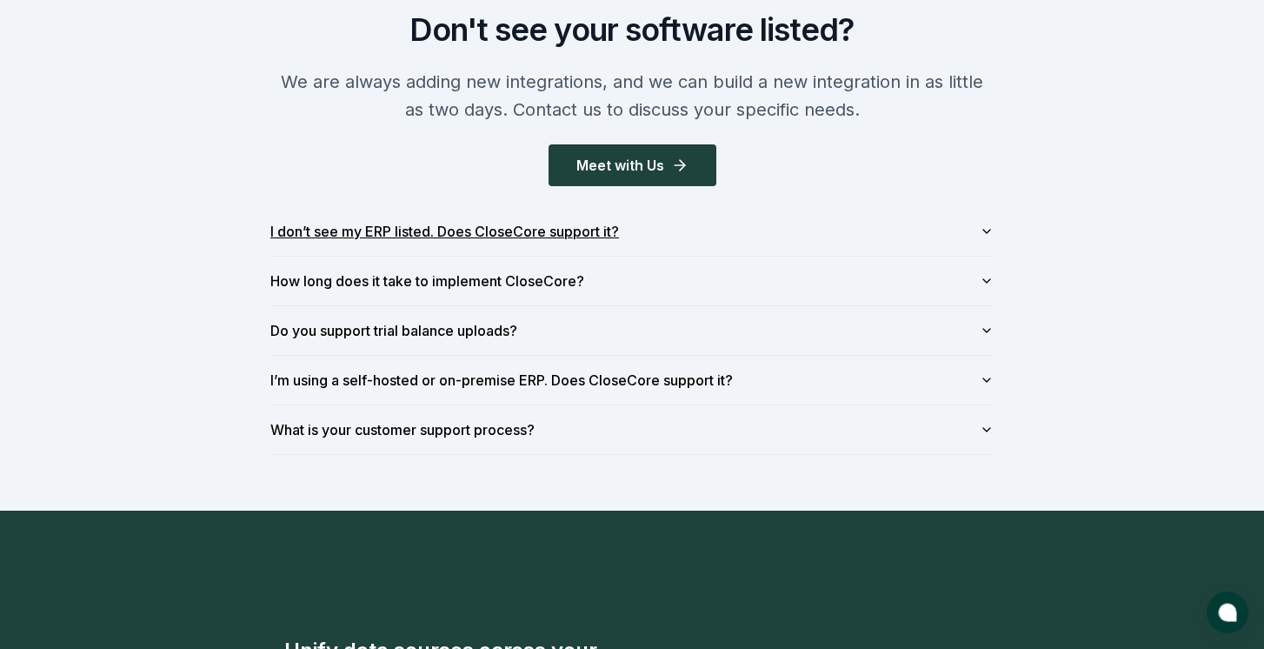
click at [795, 229] on button "I don’t see my ERP listed. Does CloseCore support it?" at bounding box center [632, 231] width 724 height 49
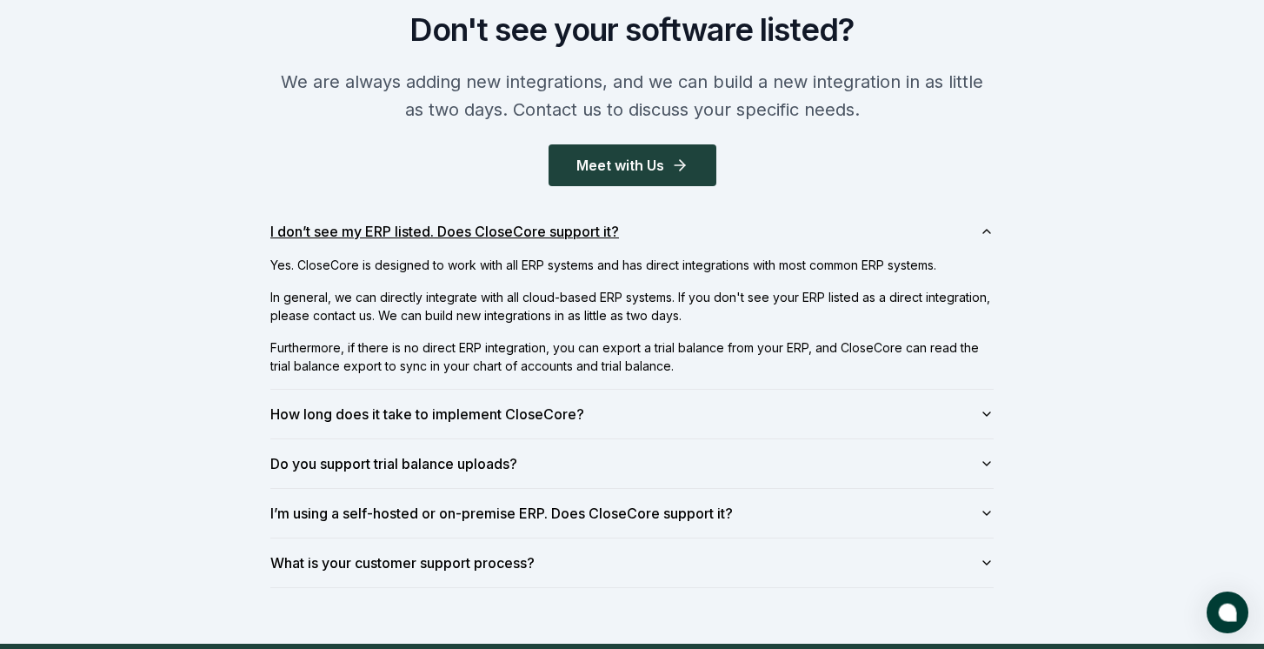
click at [922, 234] on button "I don’t see my ERP listed. Does CloseCore support it?" at bounding box center [632, 231] width 724 height 49
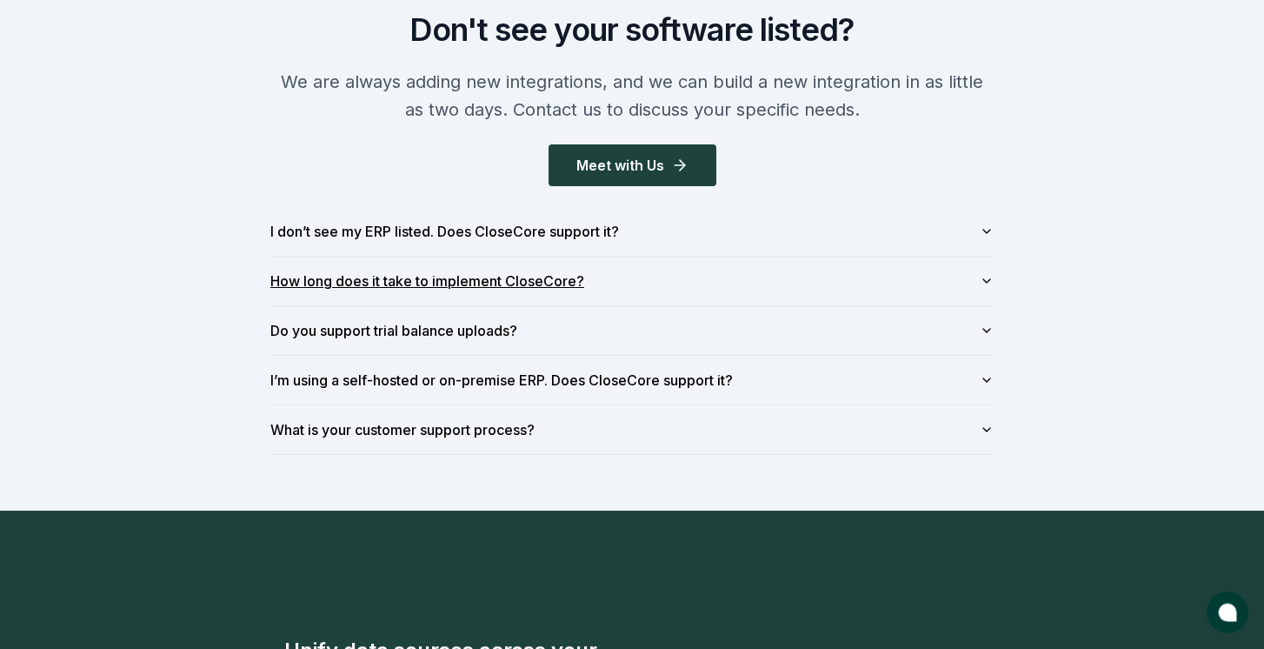
click at [914, 271] on button "How long does it take to implement CloseCore?" at bounding box center [632, 281] width 724 height 49
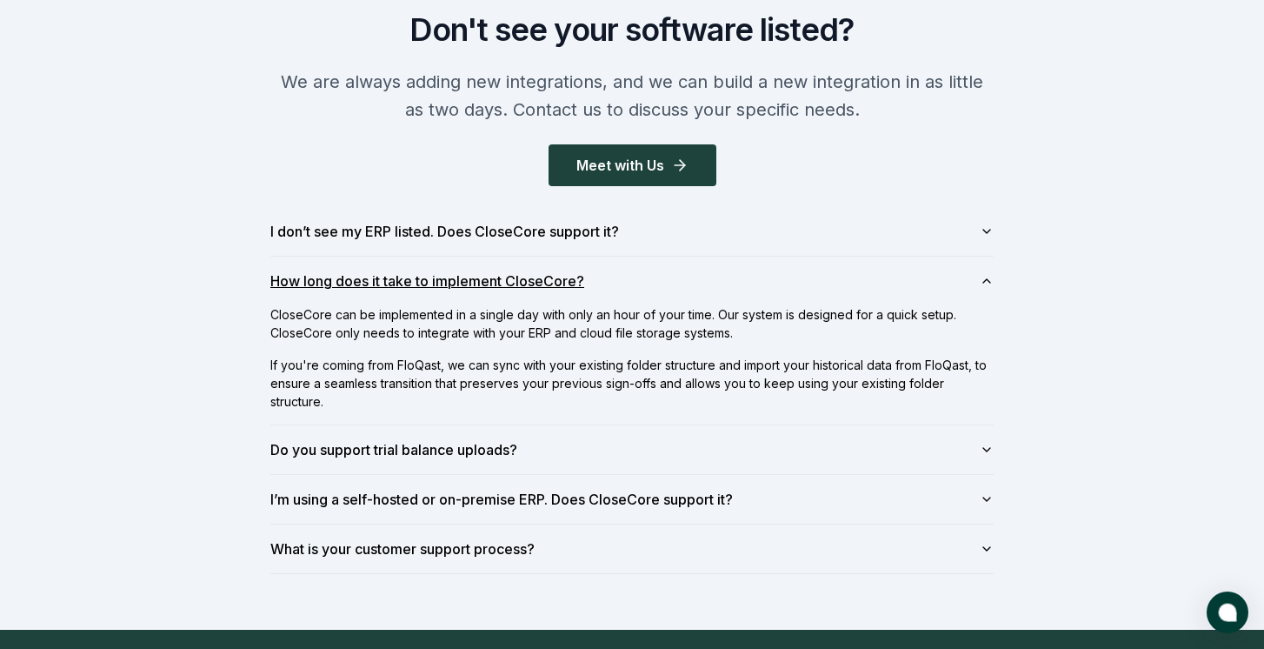
click at [696, 277] on button "How long does it take to implement CloseCore?" at bounding box center [632, 281] width 724 height 49
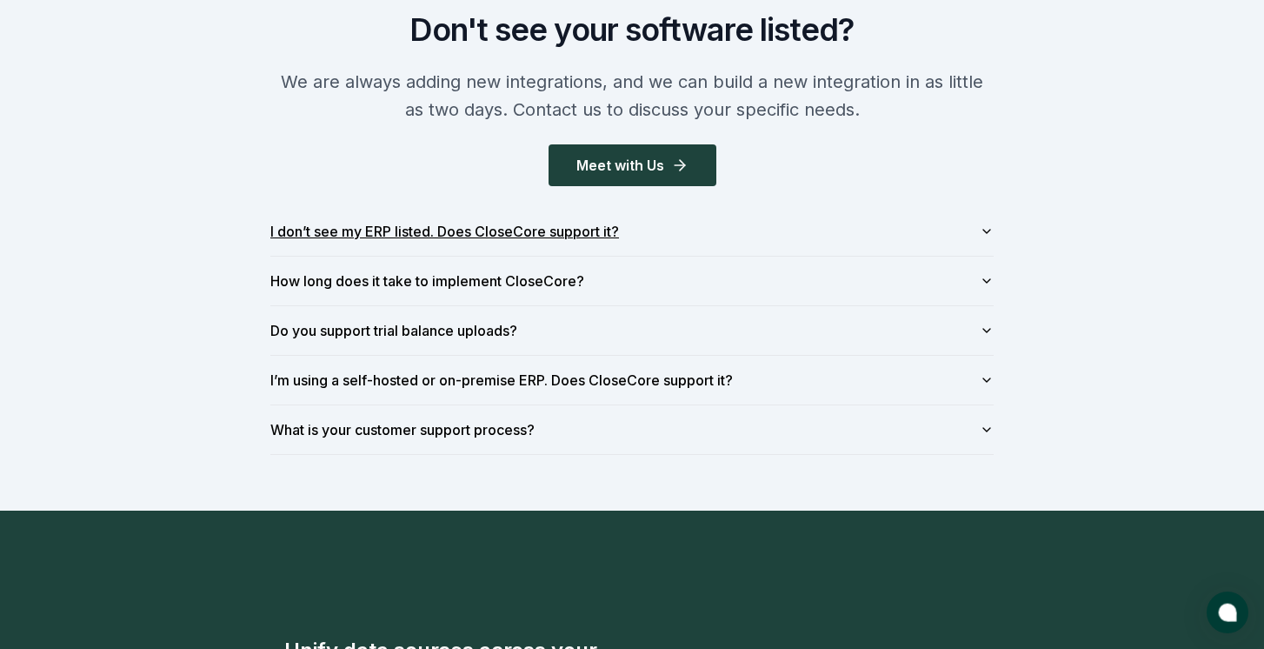
click at [717, 218] on button "I don’t see my ERP listed. Does CloseCore support it?" at bounding box center [632, 231] width 724 height 49
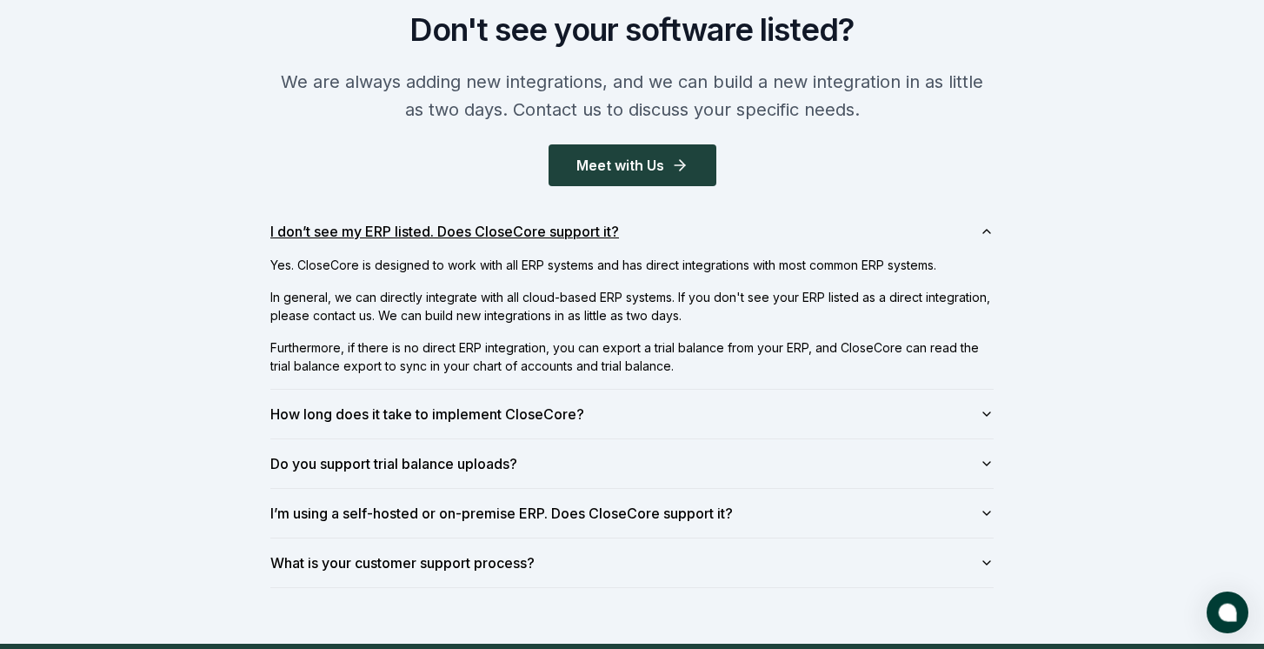
click at [717, 218] on button "I don’t see my ERP listed. Does CloseCore support it?" at bounding box center [632, 231] width 724 height 49
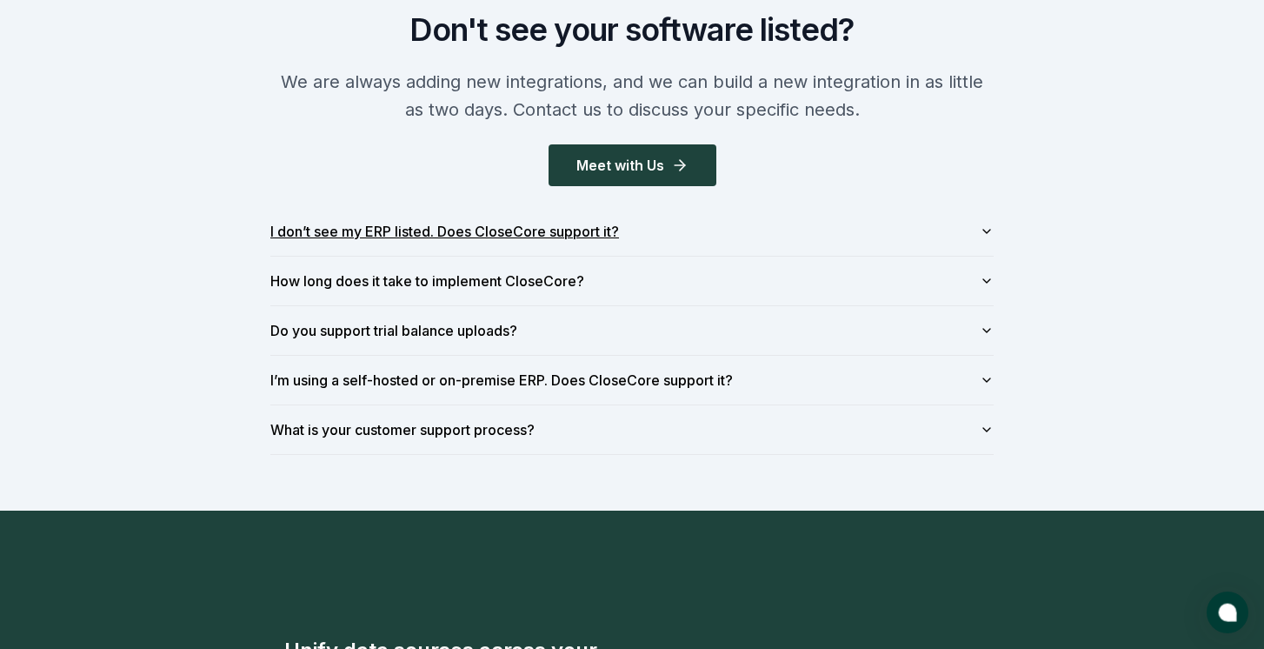
scroll to position [1731, 0]
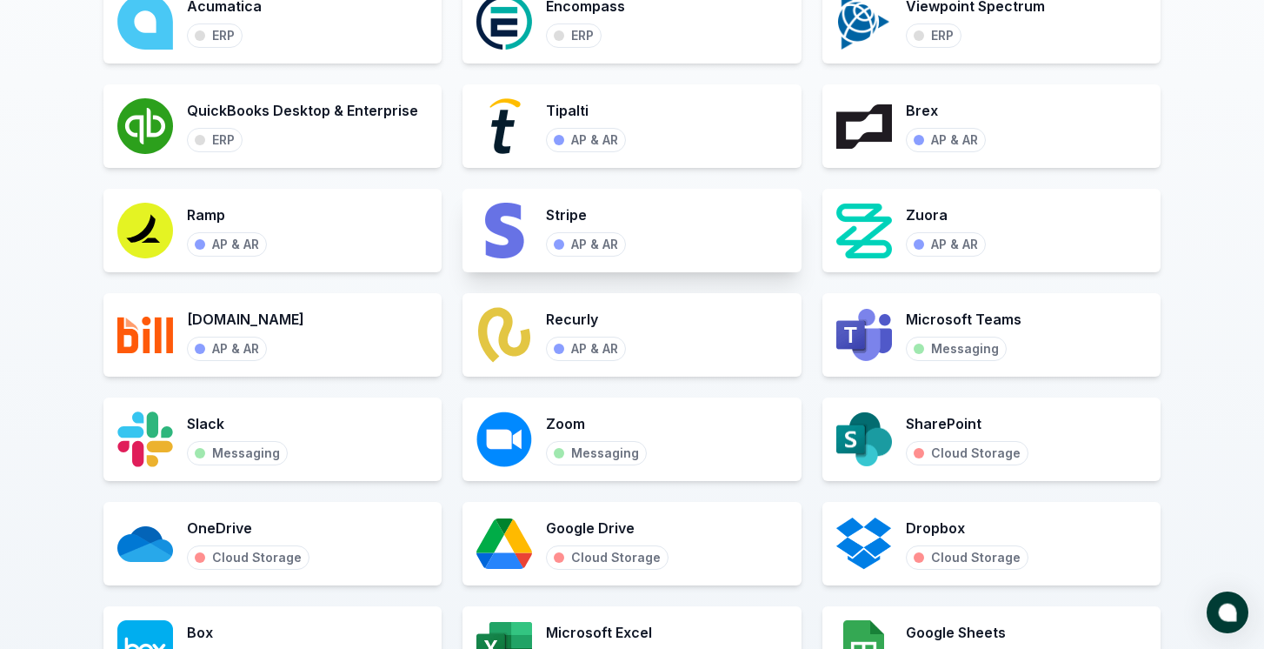
click at [677, 249] on div "Stripe AP & AR" at bounding box center [632, 230] width 338 height 83
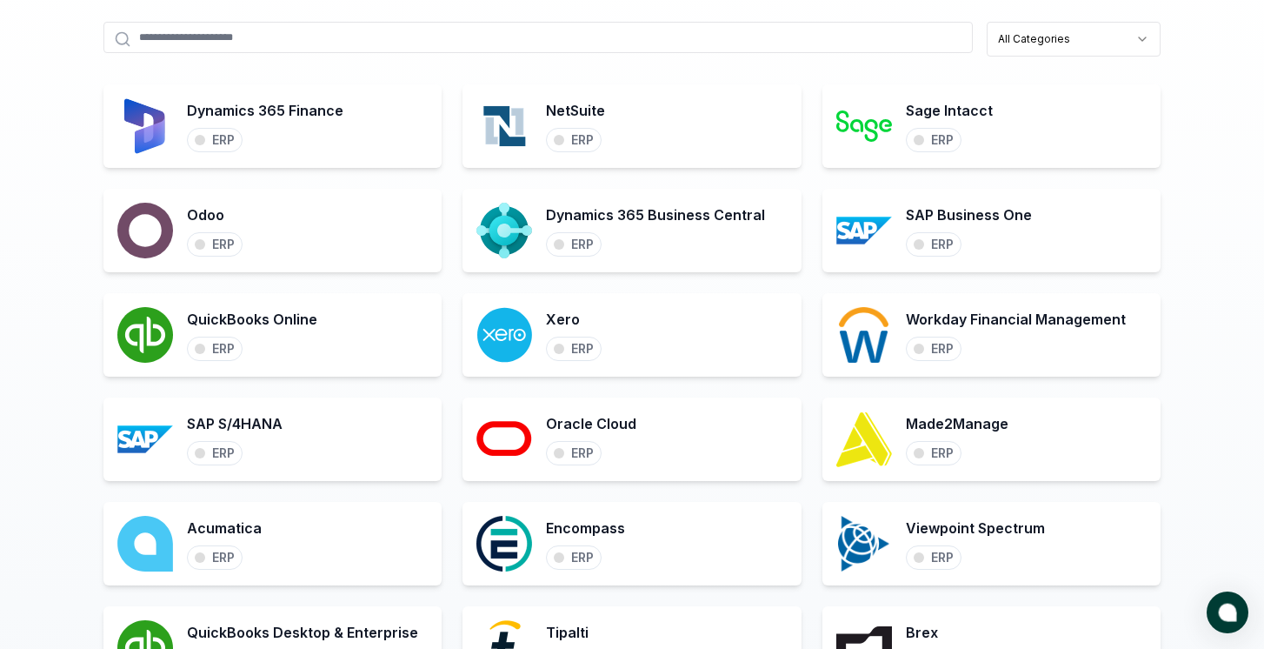
scroll to position [684, 0]
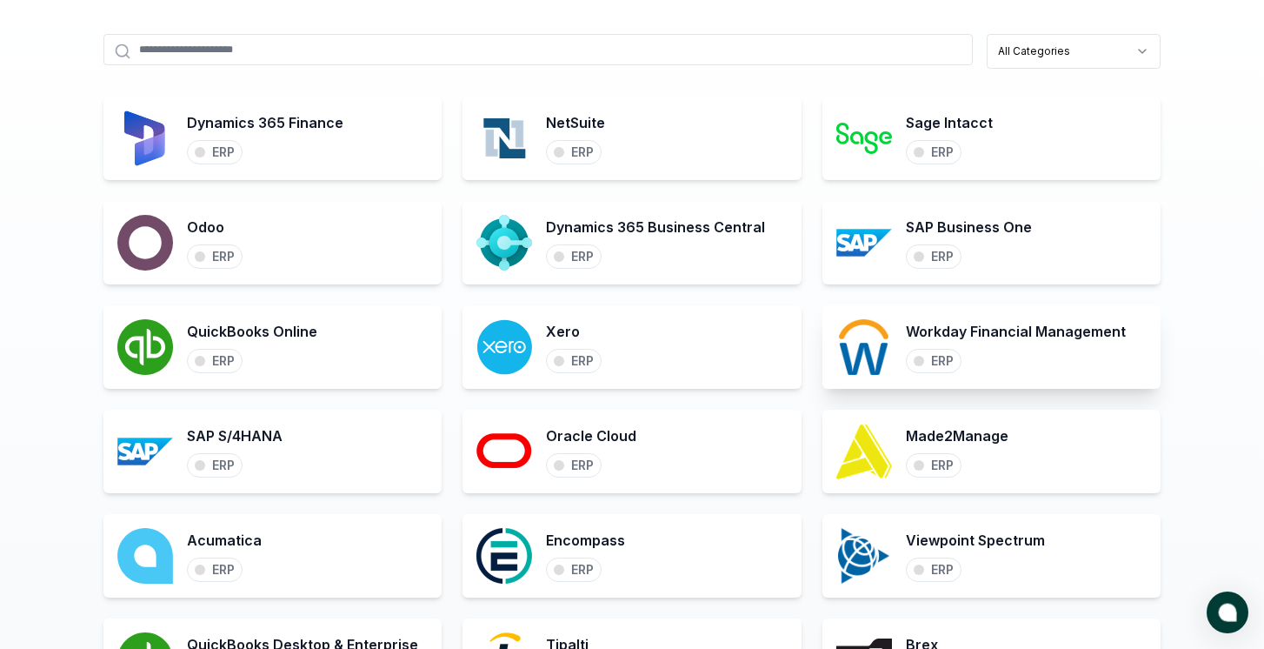
click at [940, 365] on div "ERP" at bounding box center [942, 361] width 23 height 16
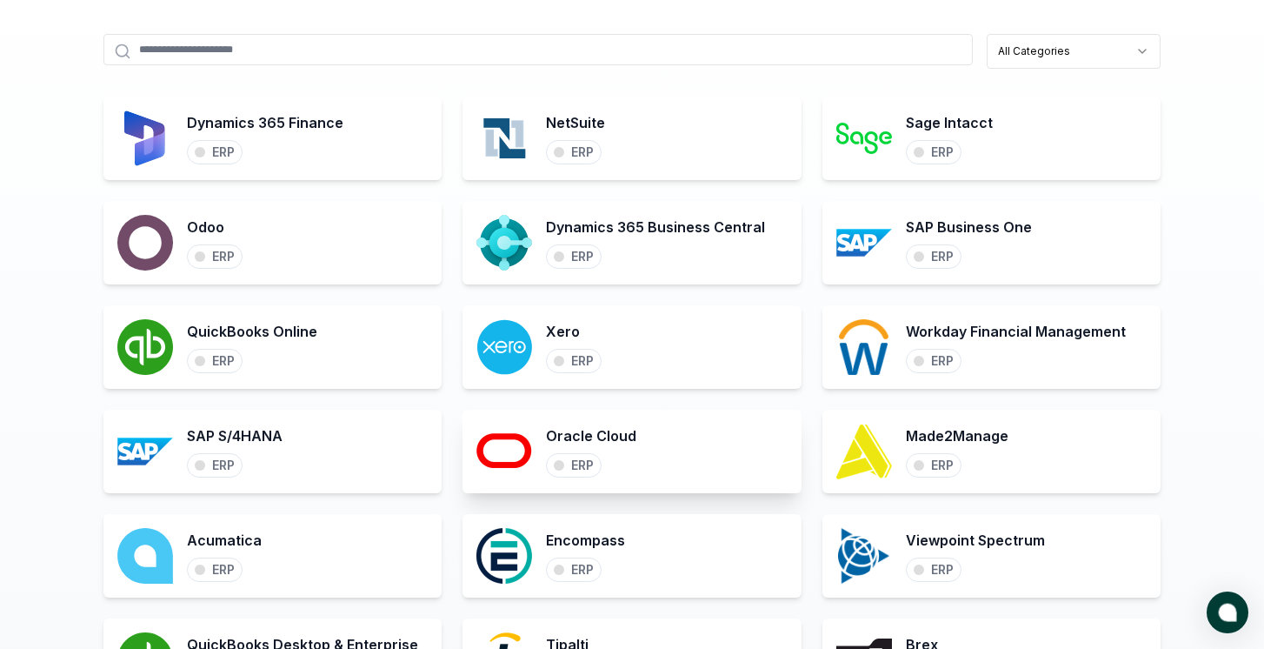
click at [579, 459] on div "ERP" at bounding box center [582, 465] width 23 height 16
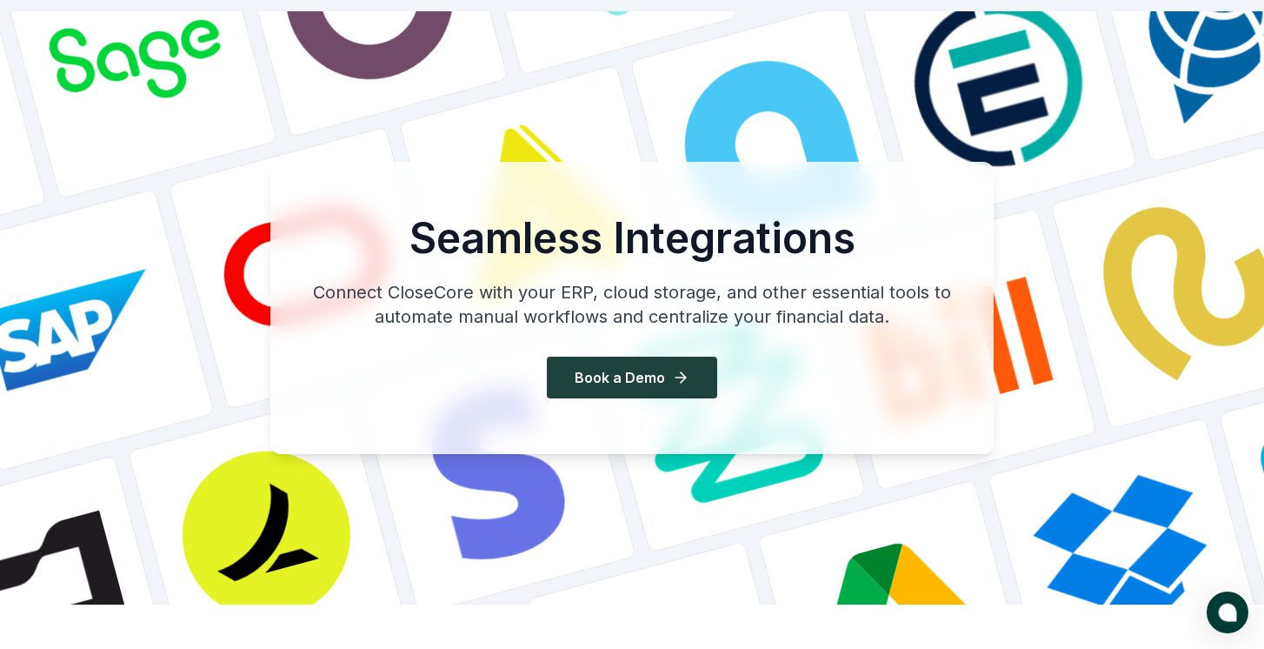
scroll to position [0, 0]
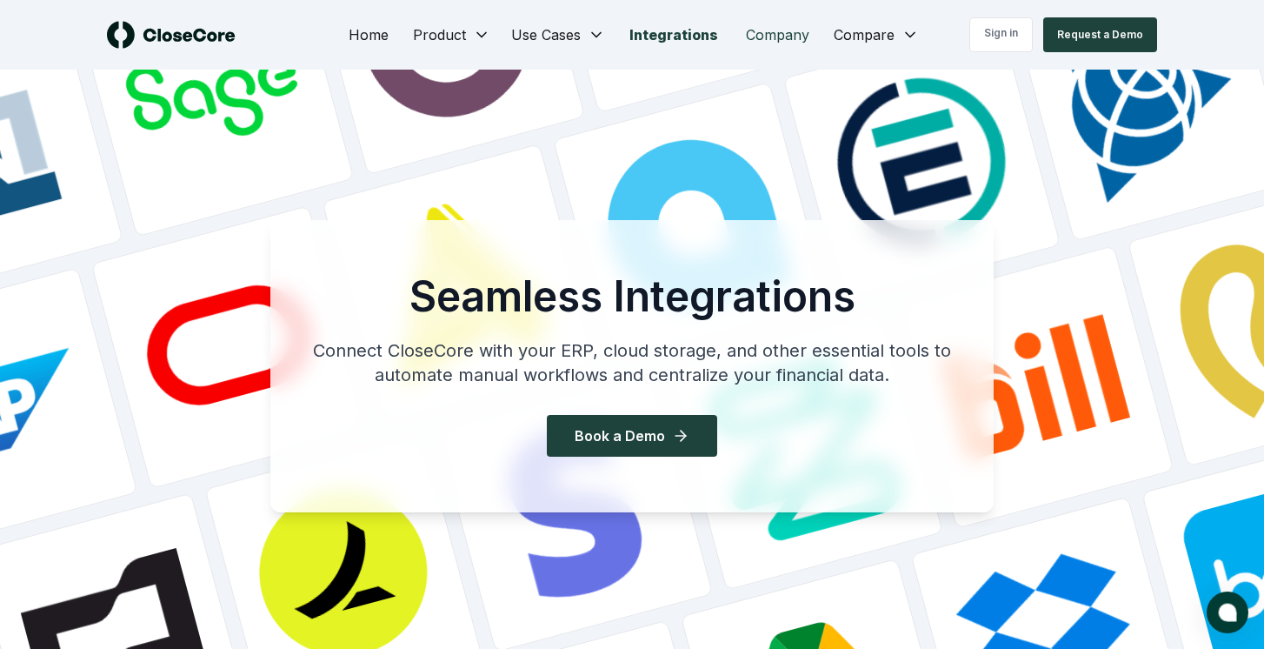
click at [761, 41] on link "Company" at bounding box center [777, 34] width 91 height 35
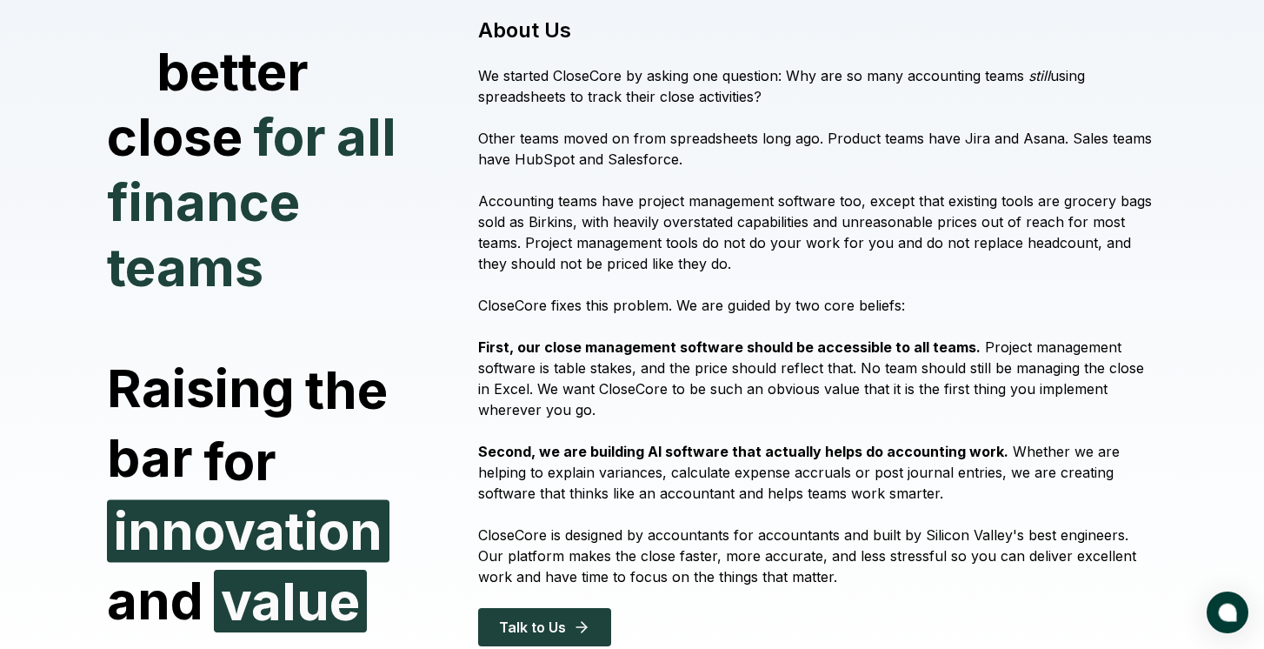
scroll to position [141, 0]
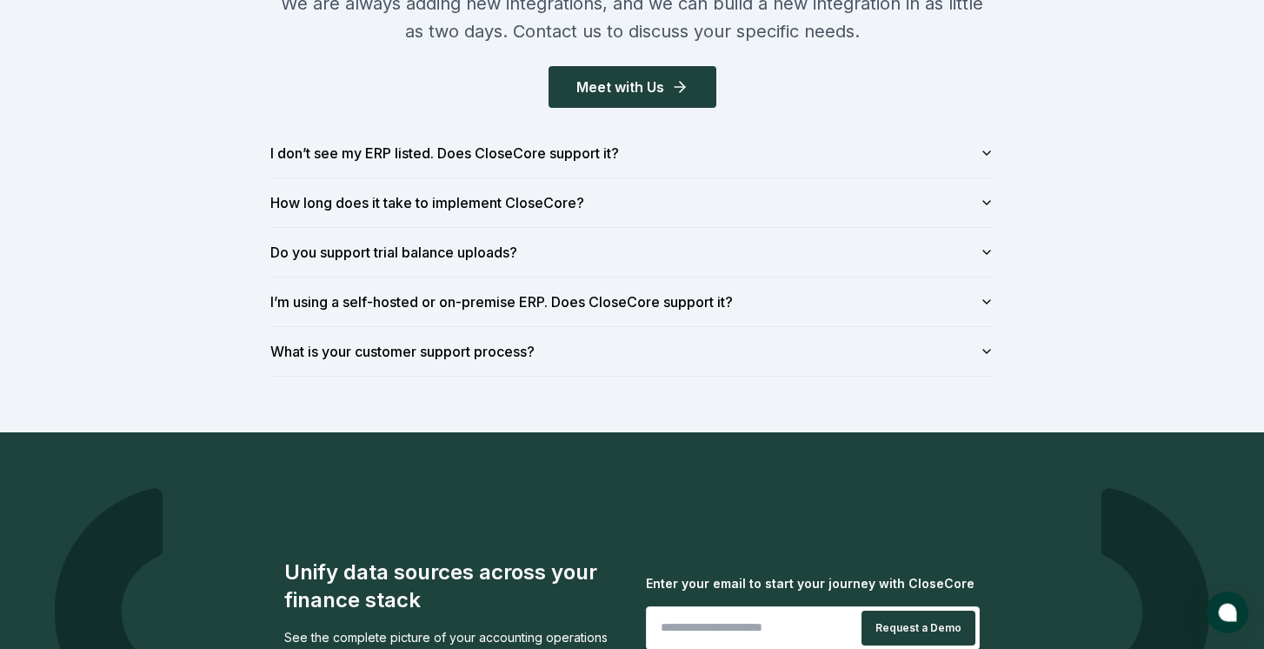
scroll to position [2124, 0]
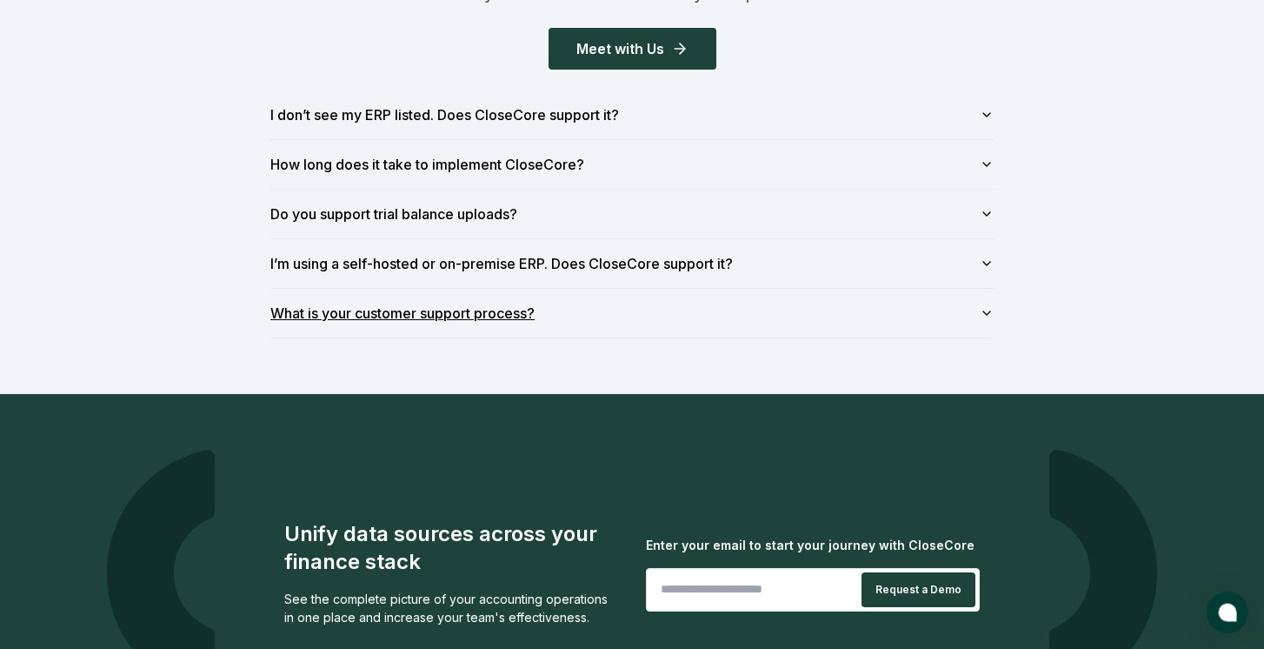
click at [763, 290] on button "What is your customer support process?" at bounding box center [632, 313] width 724 height 49
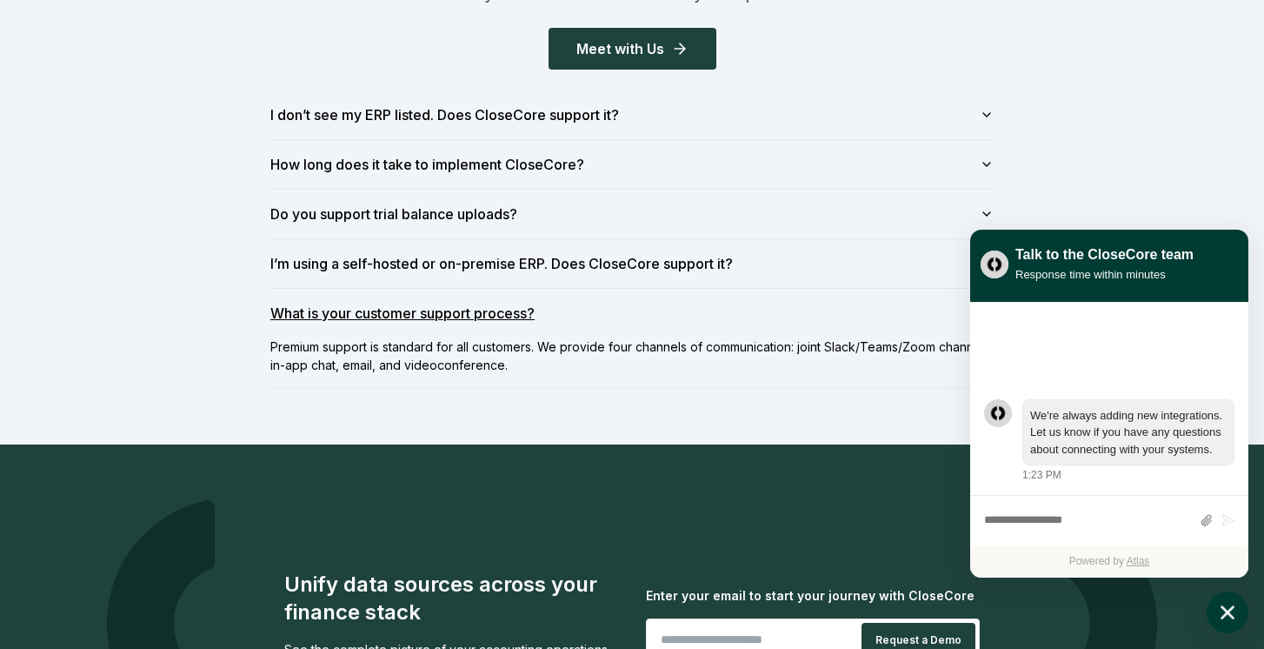
click at [763, 290] on button "What is your customer support process?" at bounding box center [632, 313] width 724 height 49
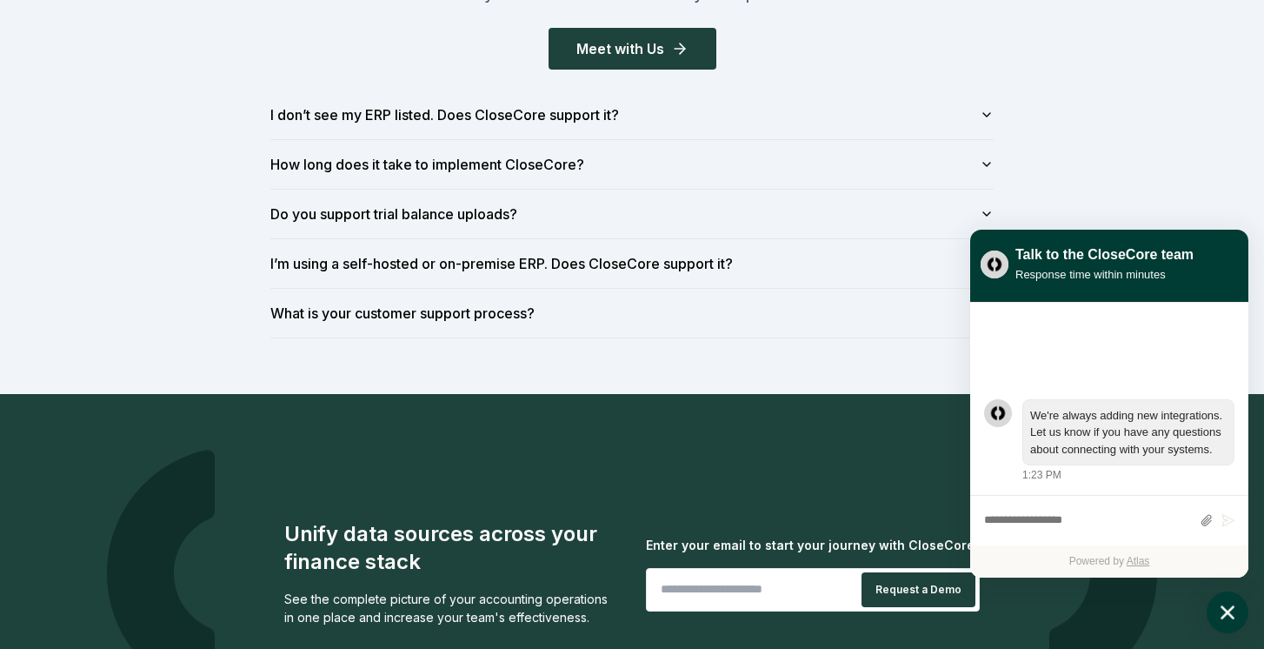
click at [1224, 614] on icon "atlas-launcher" at bounding box center [1228, 612] width 14 height 14
